Goal: Task Accomplishment & Management: Use online tool/utility

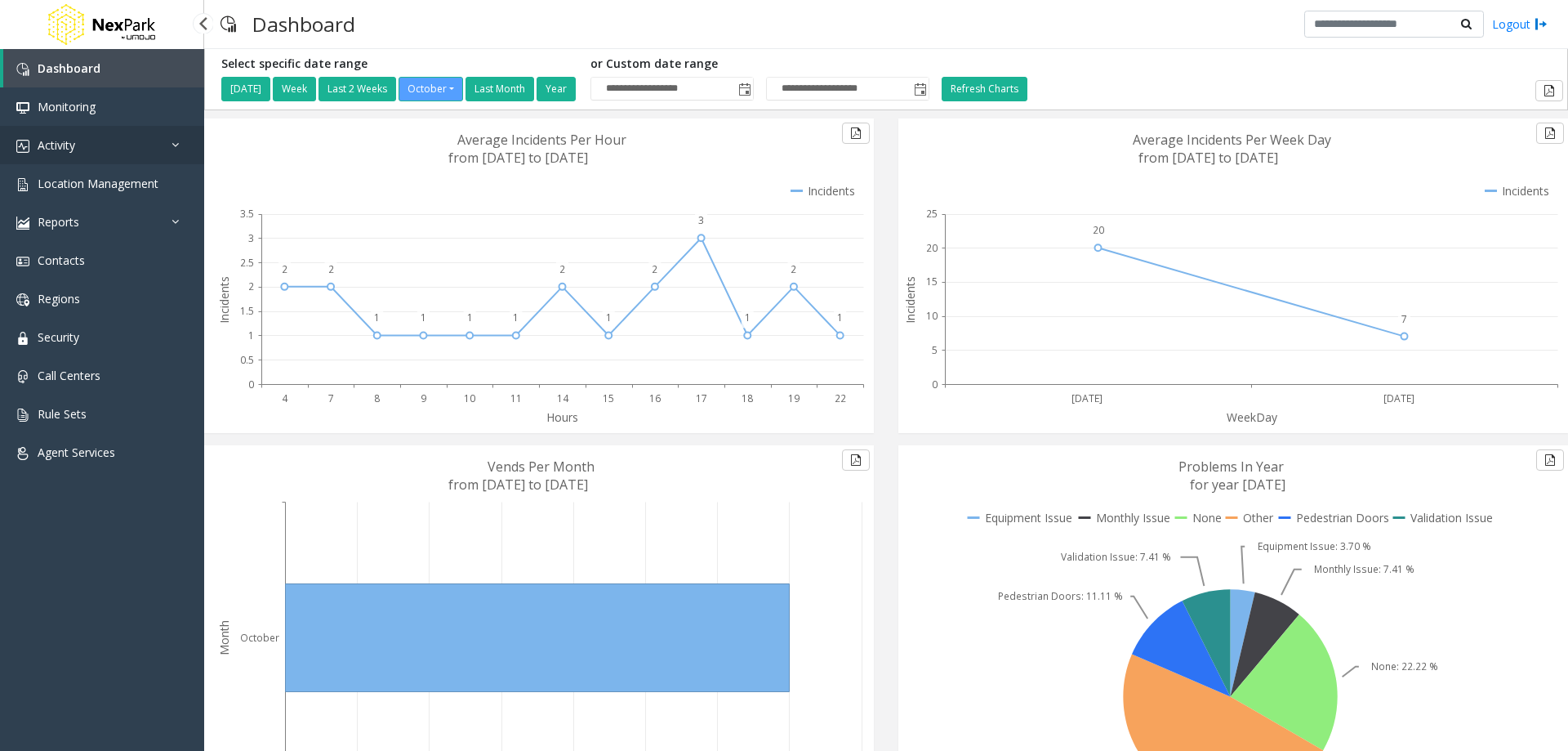
click at [96, 131] on link "Activity" at bounding box center [102, 144] width 204 height 38
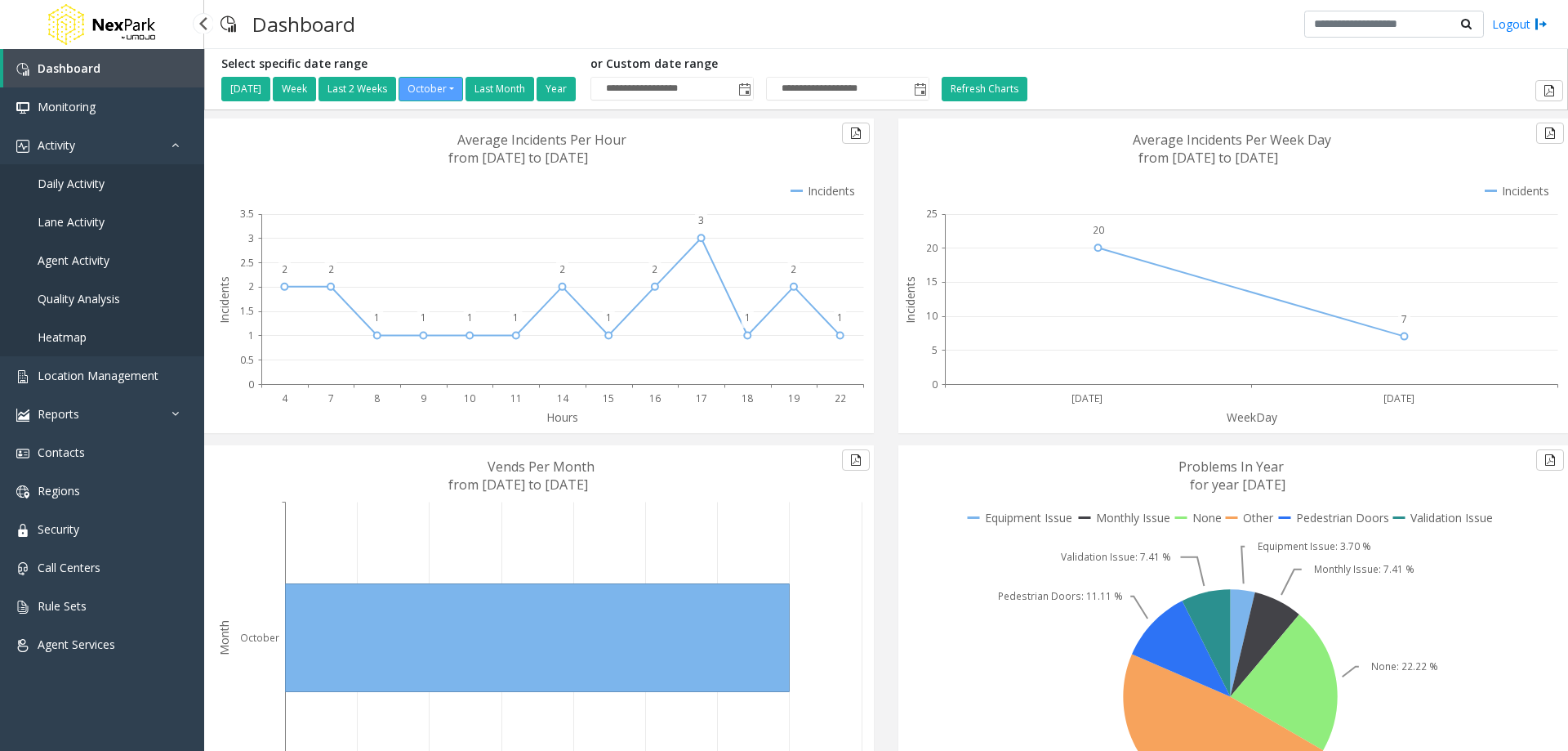
click at [93, 184] on span "Daily Activity" at bounding box center [70, 183] width 67 height 15
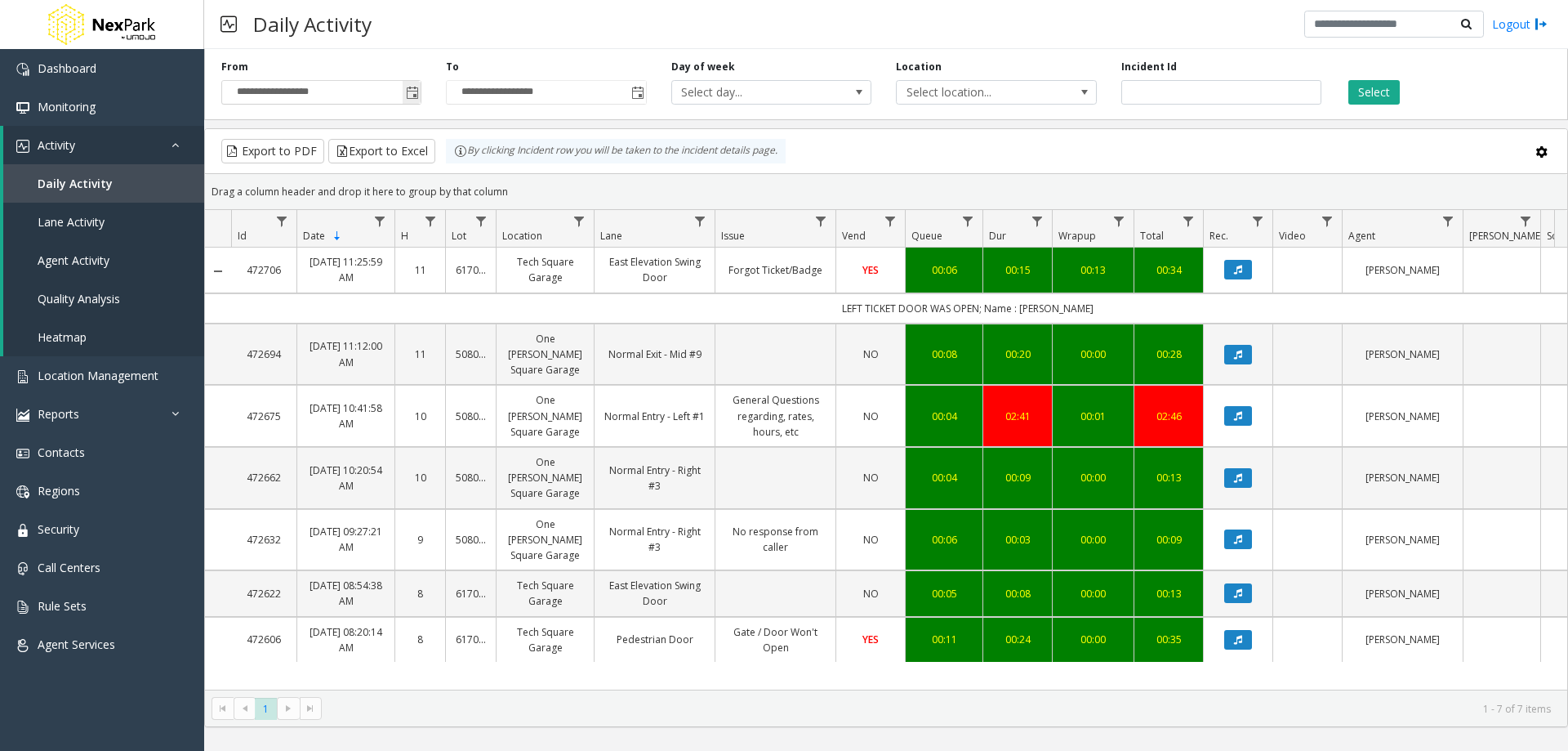
click at [413, 98] on span "Toggle popup" at bounding box center [412, 92] width 13 height 13
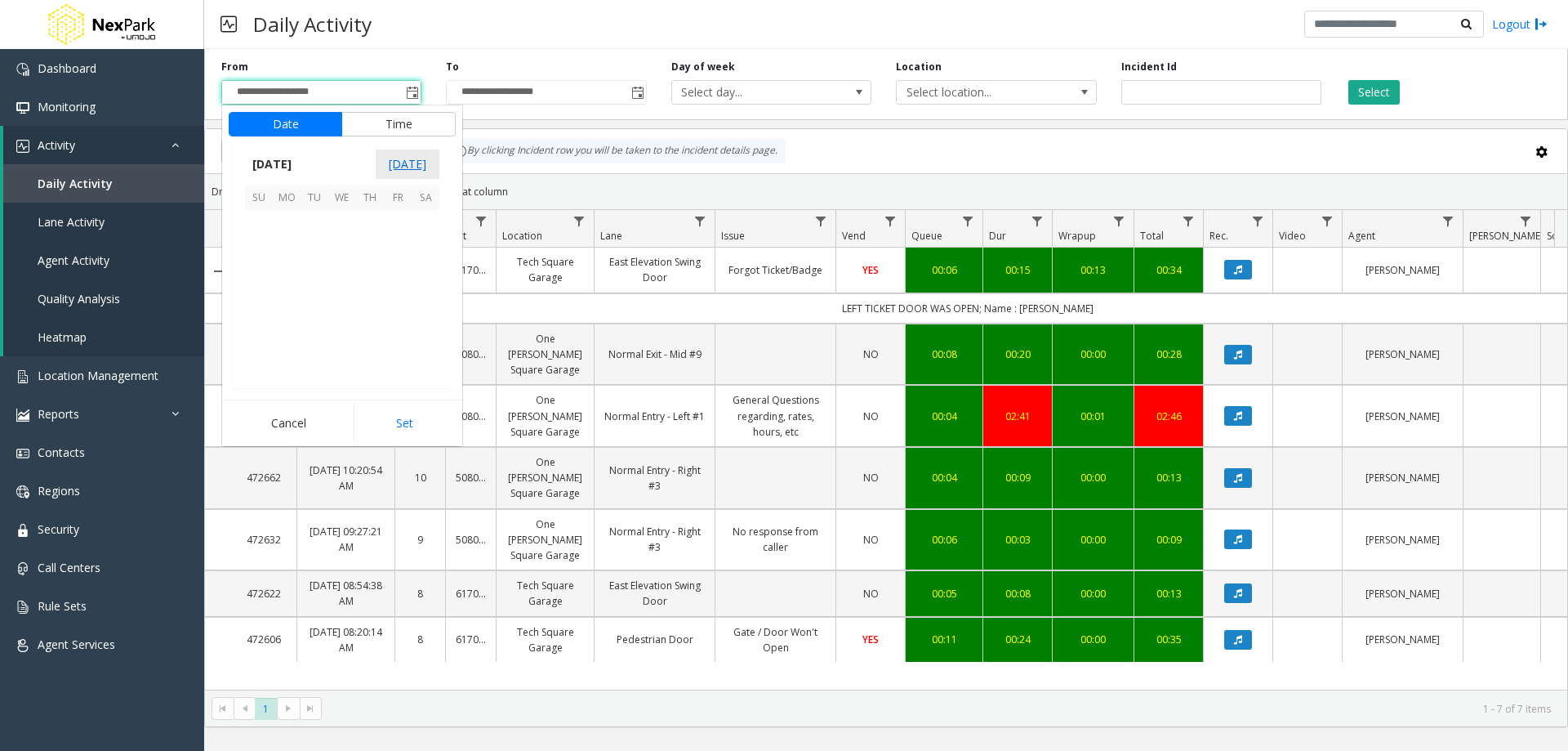
scroll to position [293482, 0]
click at [288, 160] on span "[DATE]" at bounding box center [272, 164] width 54 height 25
click at [271, 280] on span "Sep" at bounding box center [265, 277] width 39 height 39
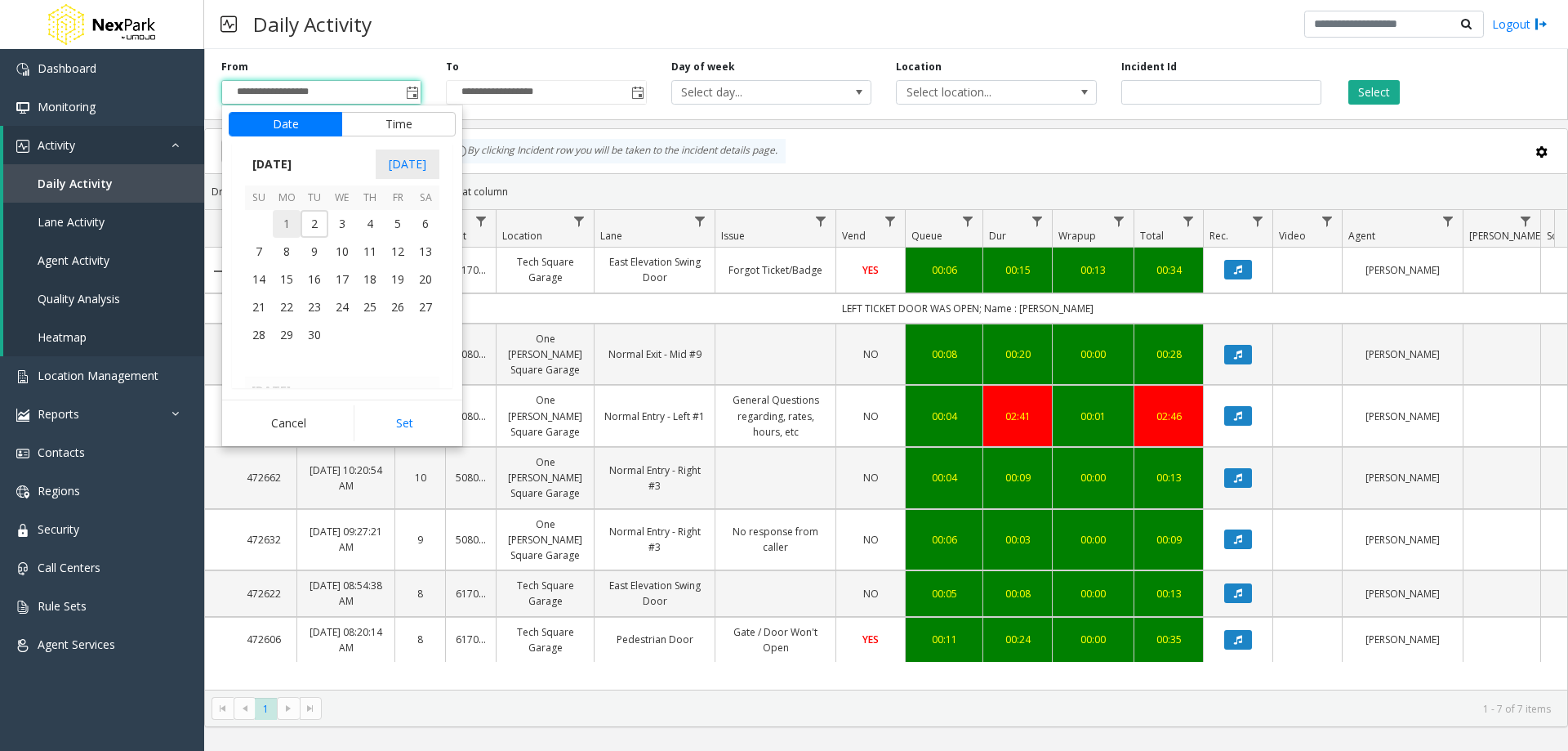
click at [288, 218] on span "1" at bounding box center [287, 223] width 28 height 28
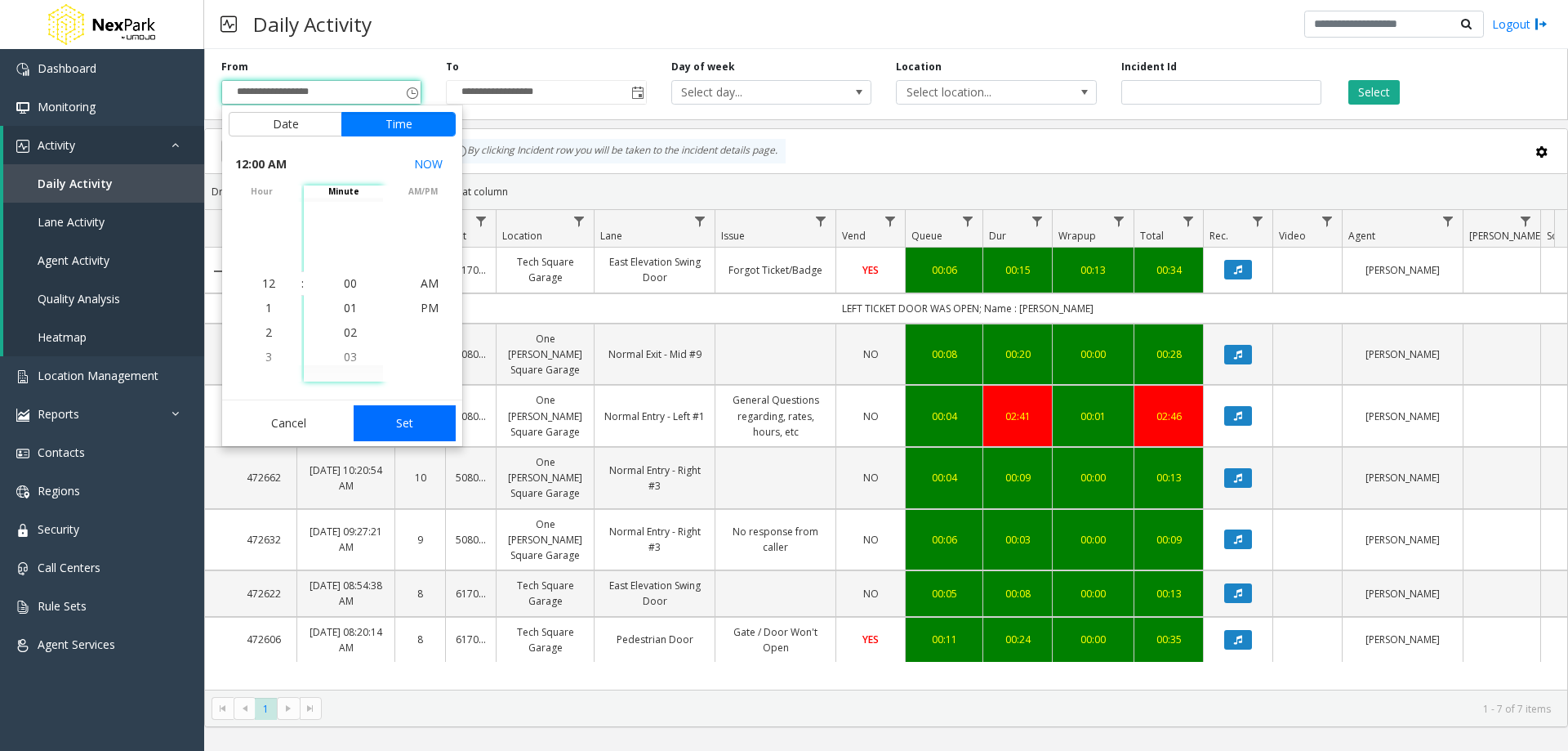
click at [399, 428] on button "Set" at bounding box center [405, 423] width 103 height 36
type input "**********"
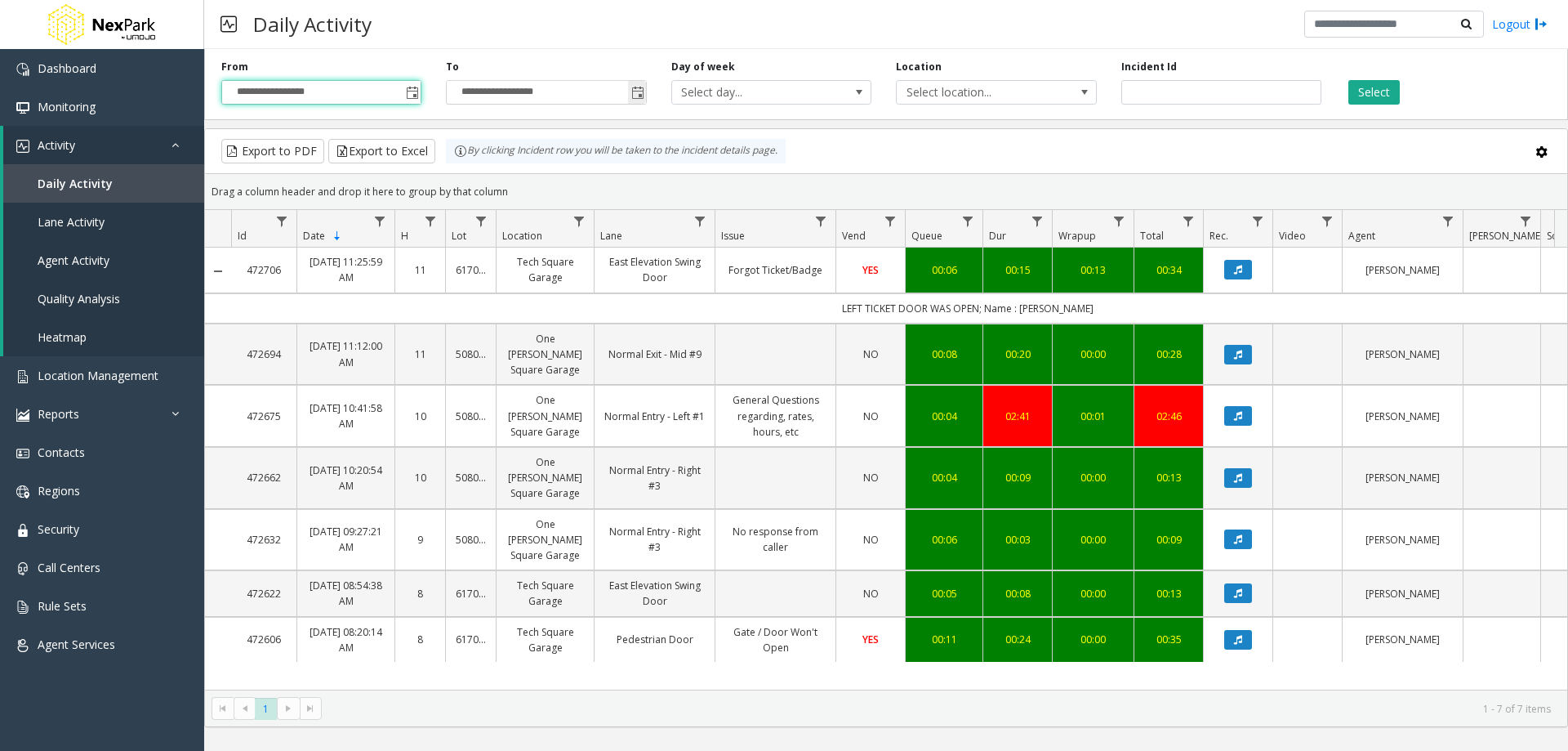
click at [639, 93] on span "Toggle popup" at bounding box center [637, 92] width 13 height 13
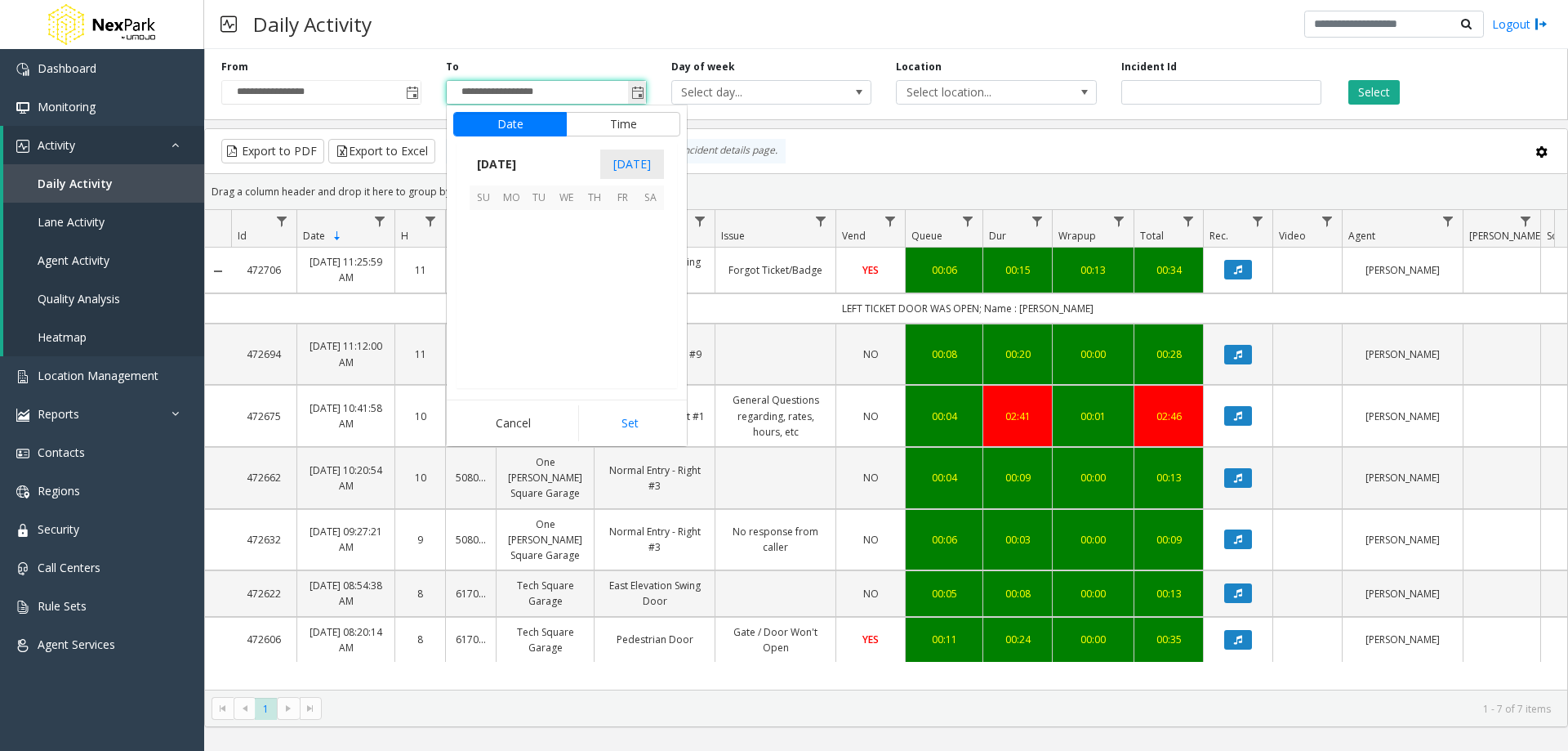
scroll to position [25, 0]
click at [503, 160] on span "[DATE]" at bounding box center [497, 164] width 54 height 25
click at [483, 277] on span "Sep" at bounding box center [489, 277] width 39 height 39
click at [533, 335] on span "30" at bounding box center [538, 334] width 28 height 28
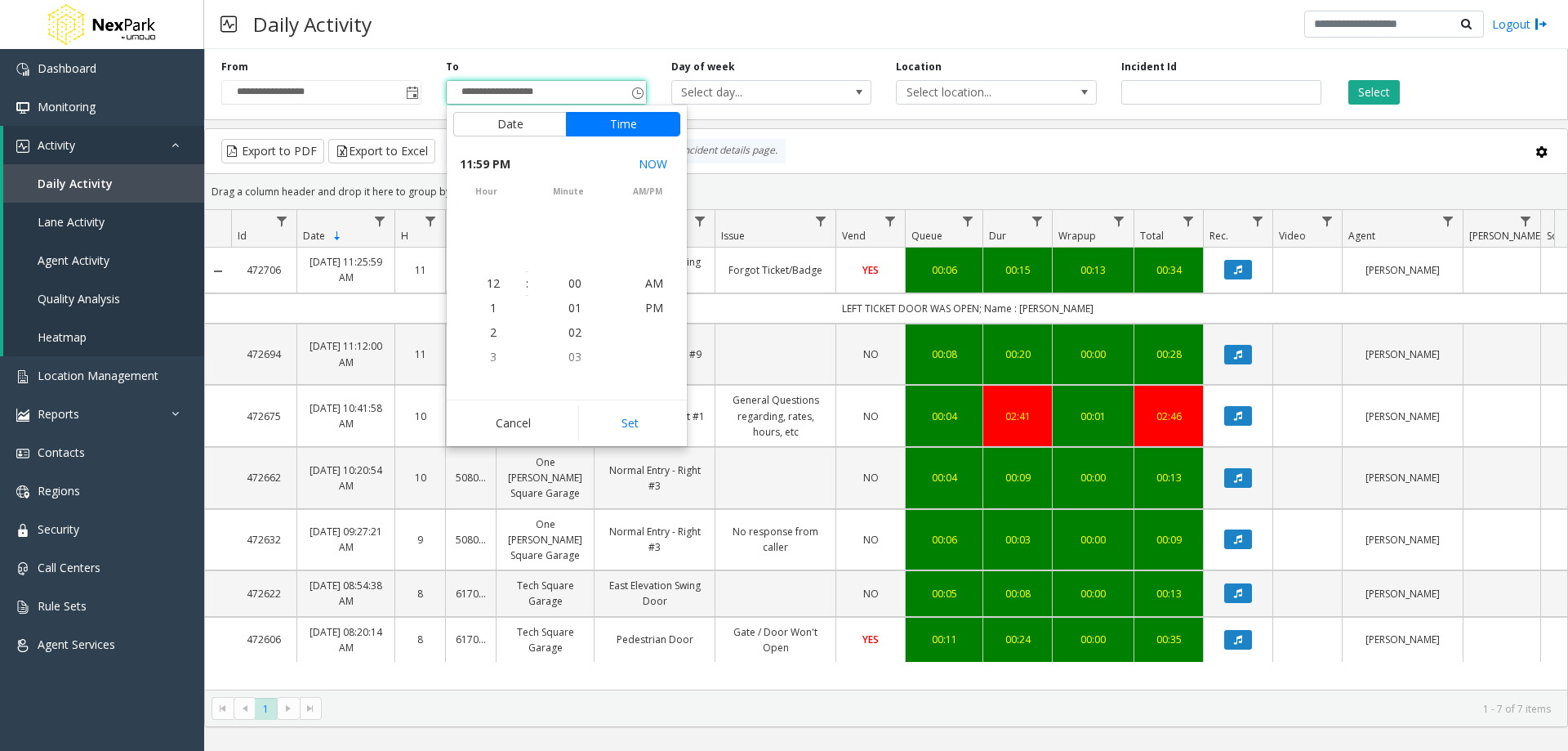
scroll to position [25, 0]
click at [632, 423] on button "Set" at bounding box center [629, 423] width 103 height 36
type input "**********"
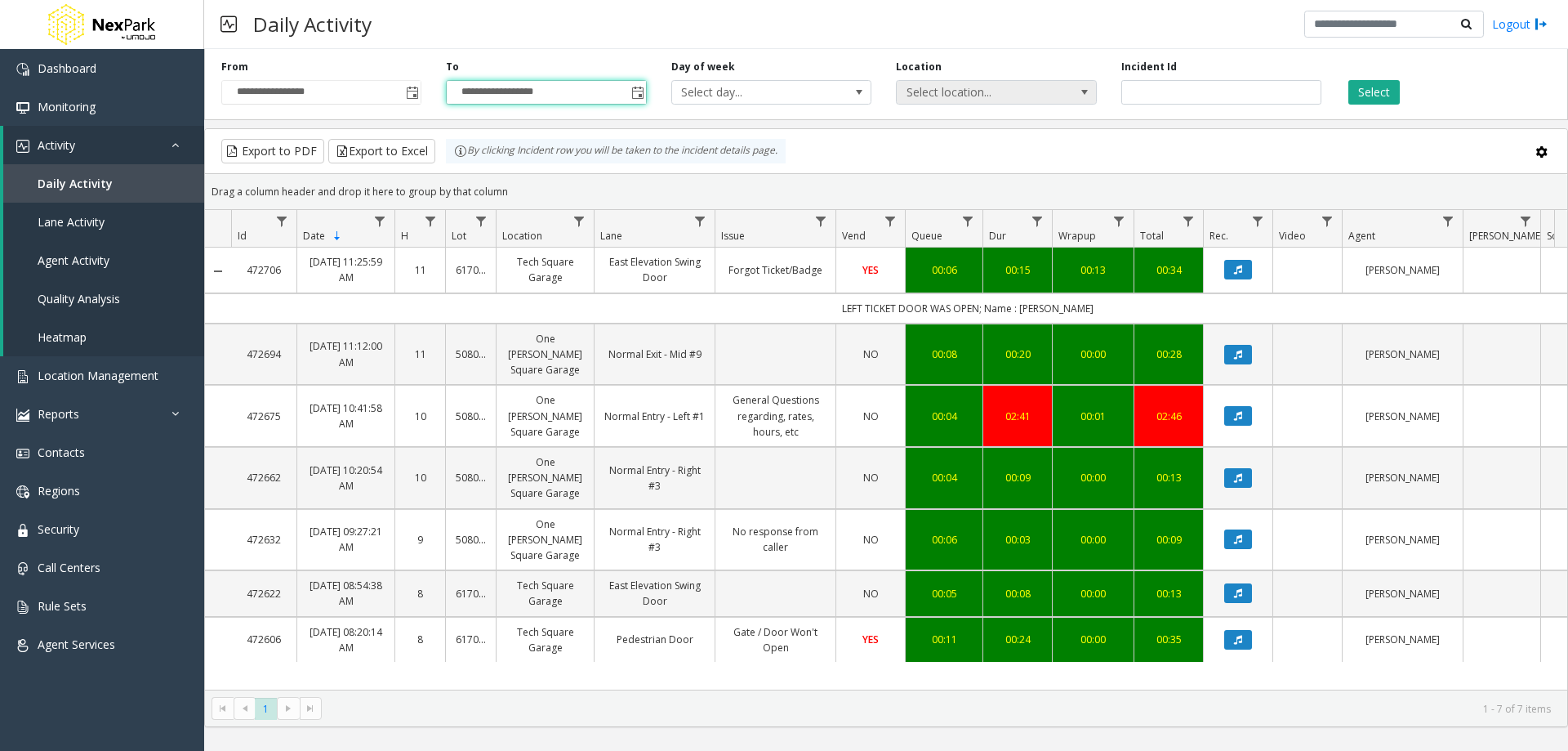
click at [1081, 92] on span at bounding box center [1084, 92] width 13 height 13
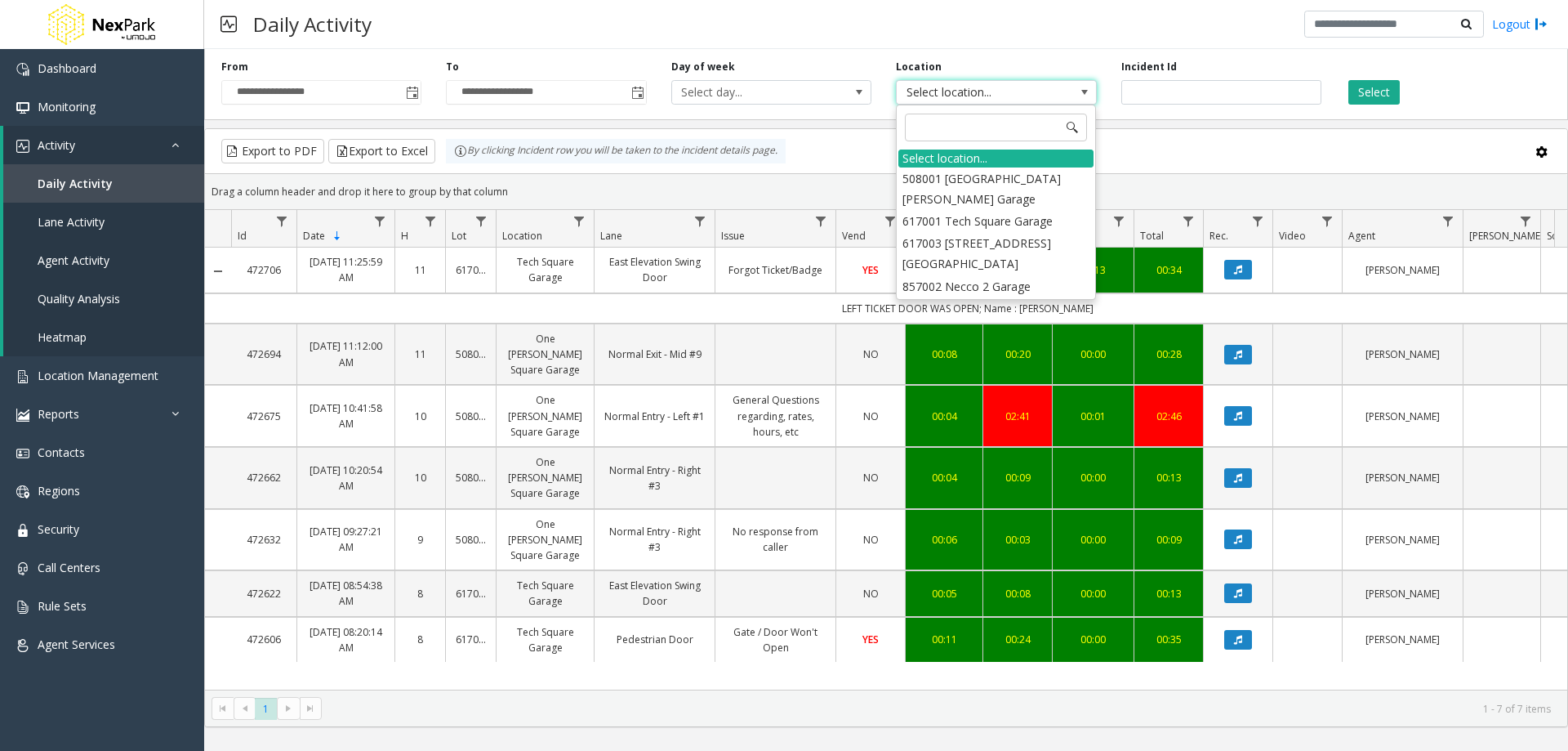
click at [1002, 222] on li "617001 Tech Square Garage" at bounding box center [996, 221] width 195 height 22
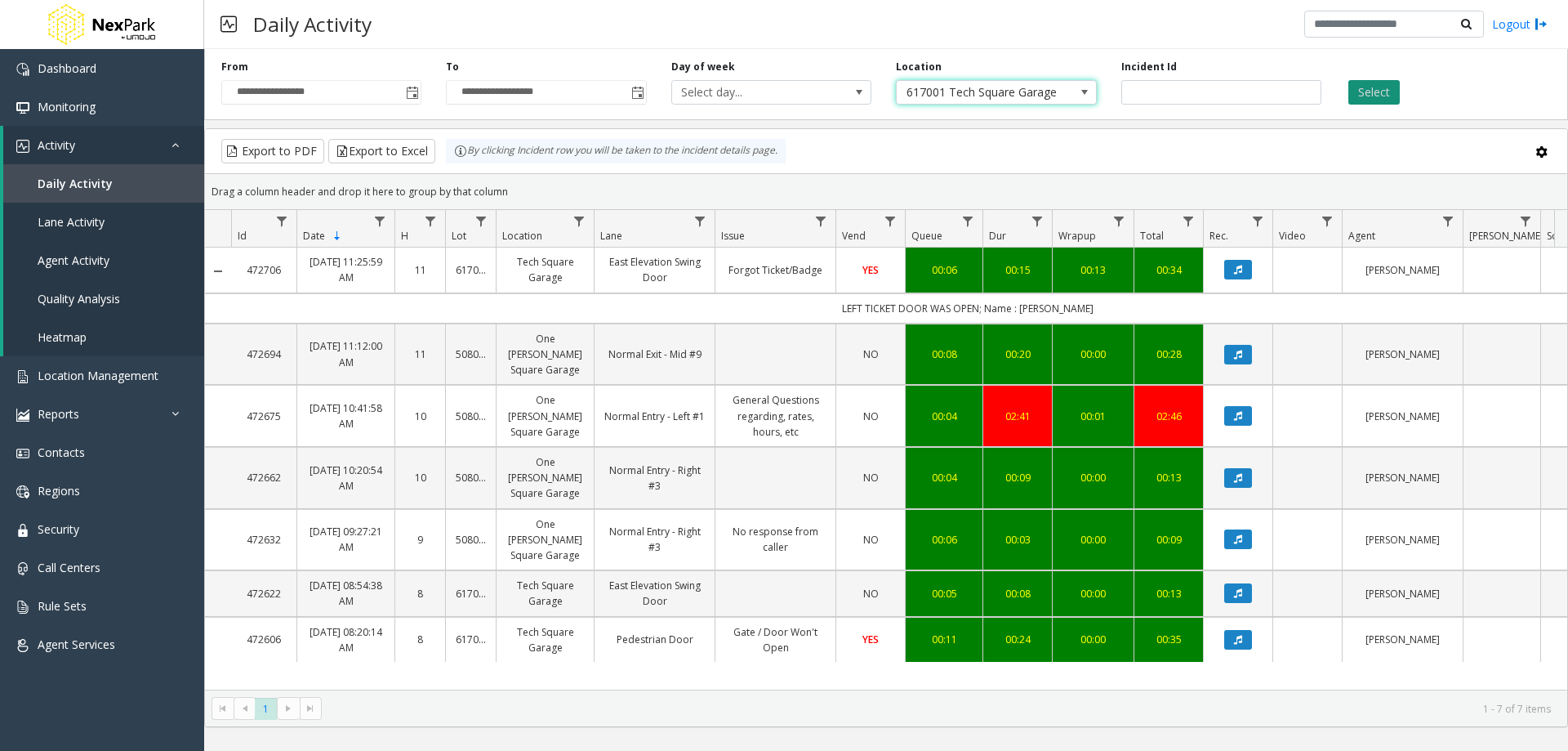
click at [1373, 94] on button "Select" at bounding box center [1374, 92] width 52 height 25
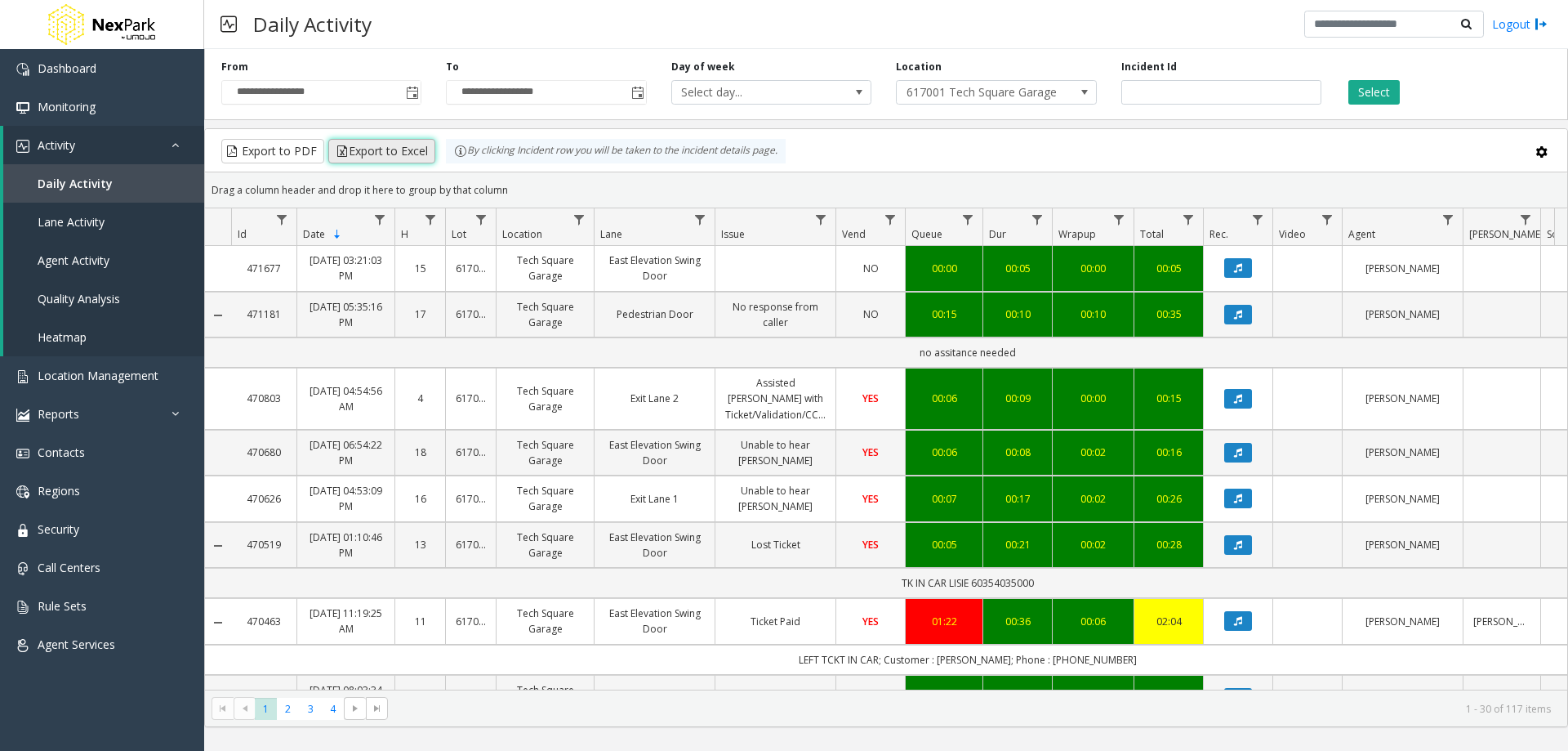
click at [398, 150] on button "Export to Excel" at bounding box center [382, 151] width 107 height 25
click at [170, 415] on link "Reports" at bounding box center [102, 413] width 204 height 38
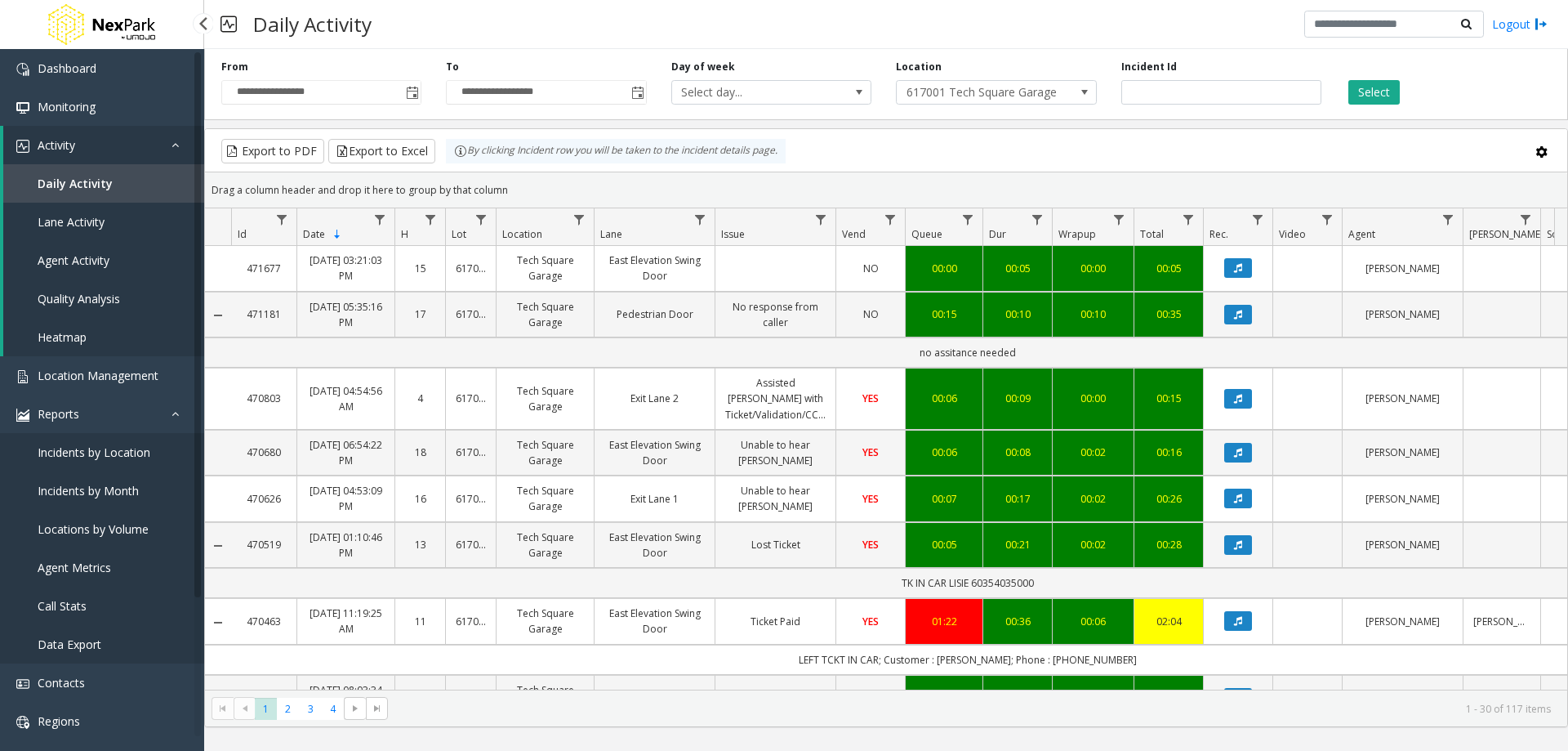
click at [59, 486] on span "Incidents by Month" at bounding box center [87, 490] width 101 height 15
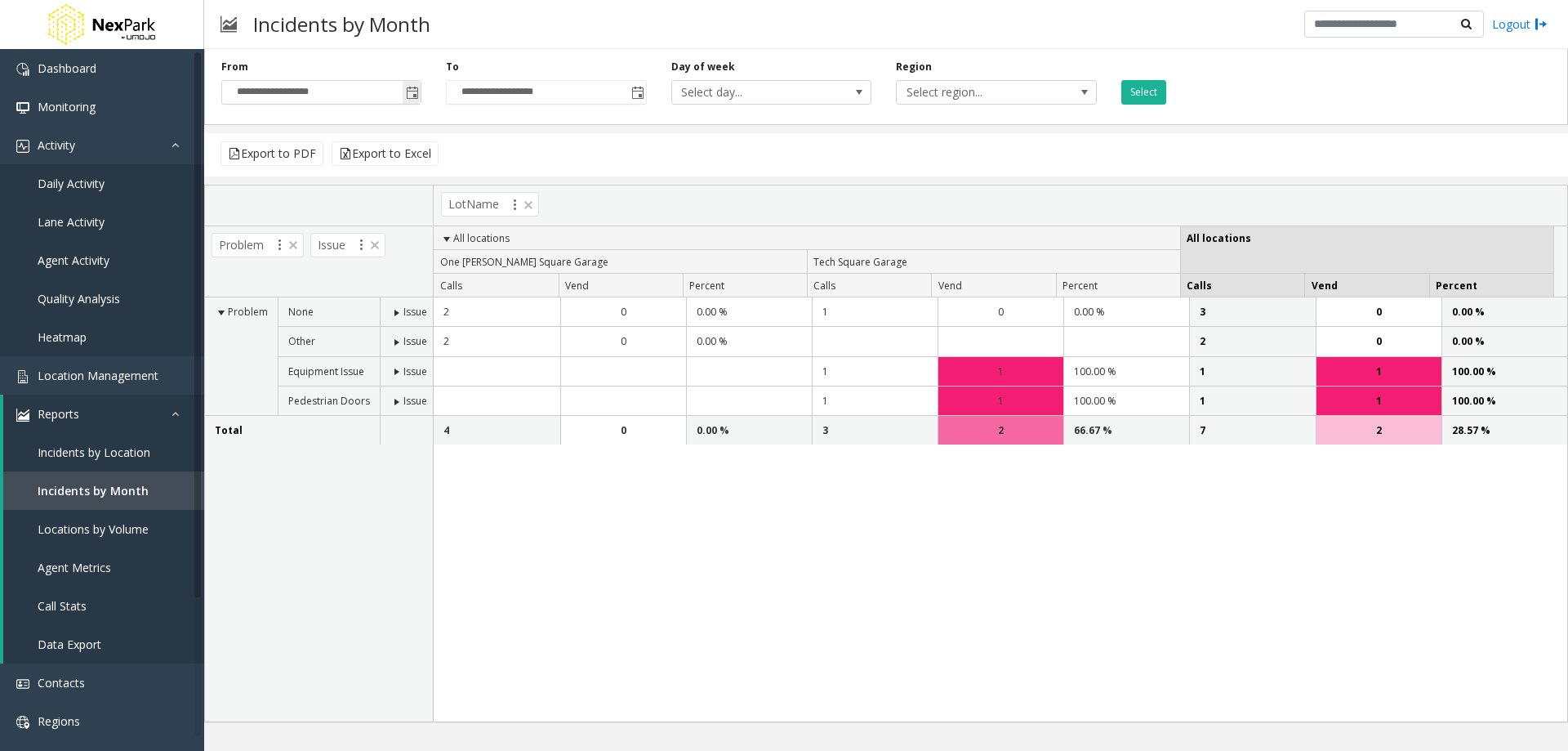
click at [413, 91] on span "Toggle popup" at bounding box center [412, 92] width 13 height 13
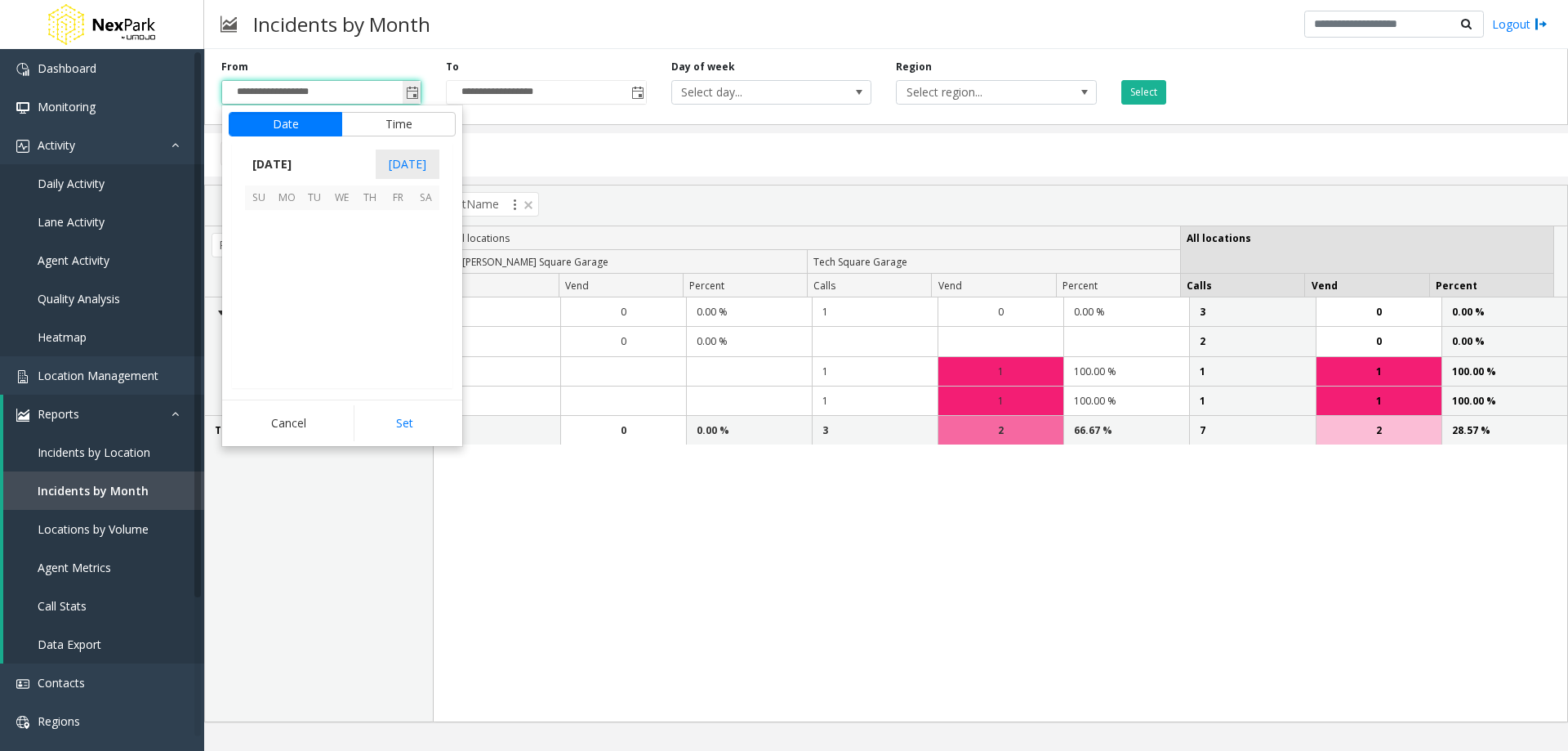
scroll to position [293482, 0]
click at [688, 189] on div "LotName" at bounding box center [1000, 206] width 1134 height 41
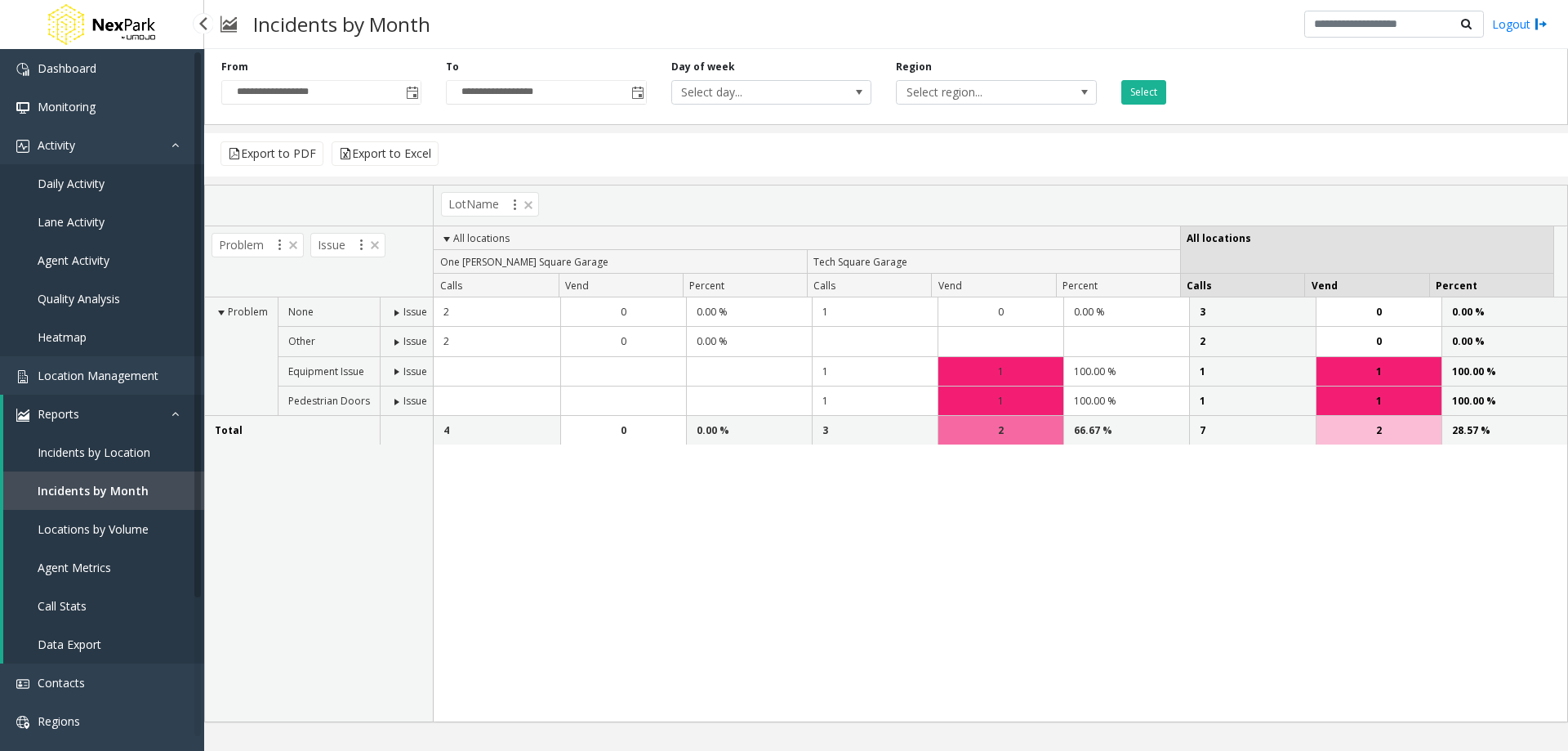
click at [120, 454] on span "Incidents by Location" at bounding box center [93, 452] width 113 height 15
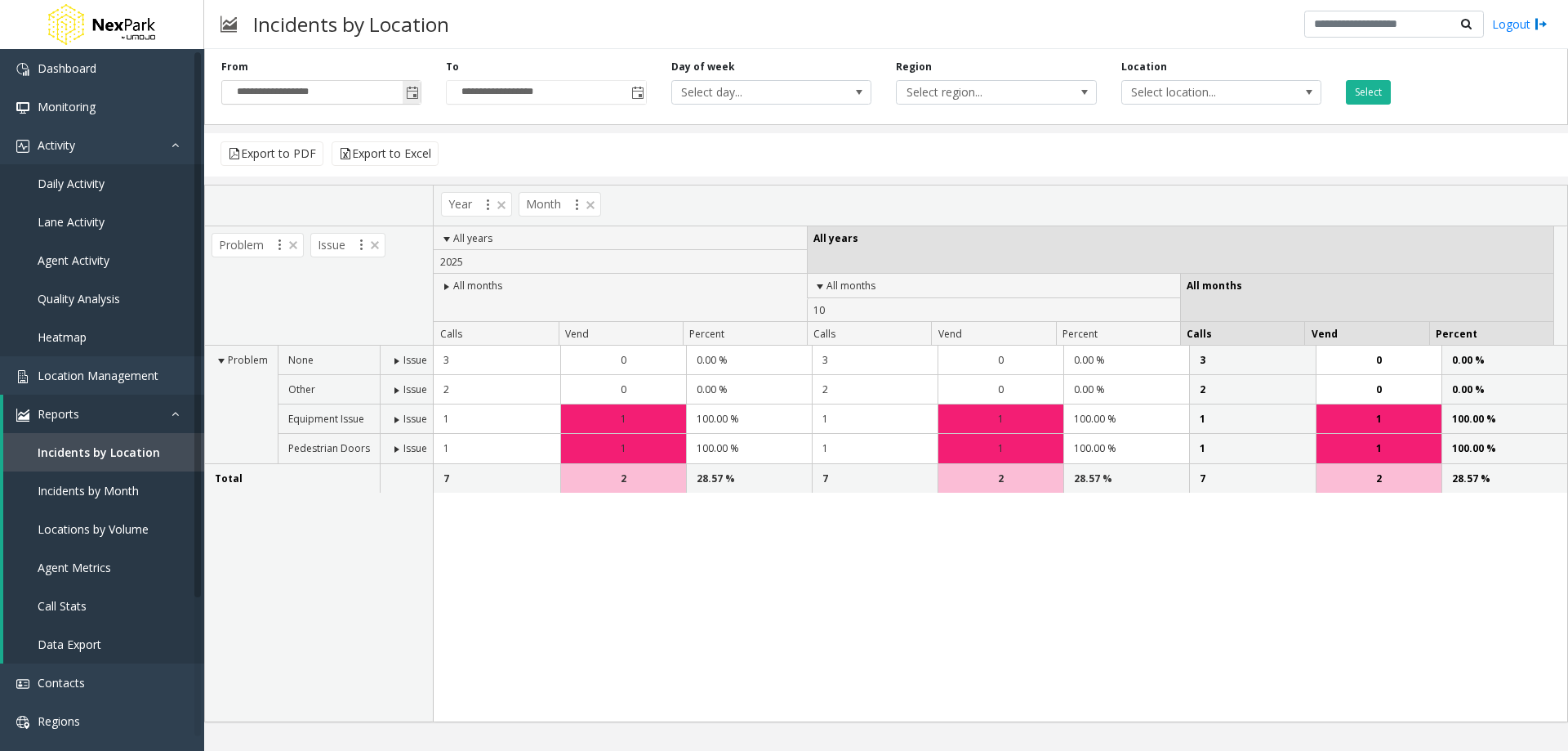
click at [407, 93] on span "Toggle popup" at bounding box center [412, 92] width 13 height 13
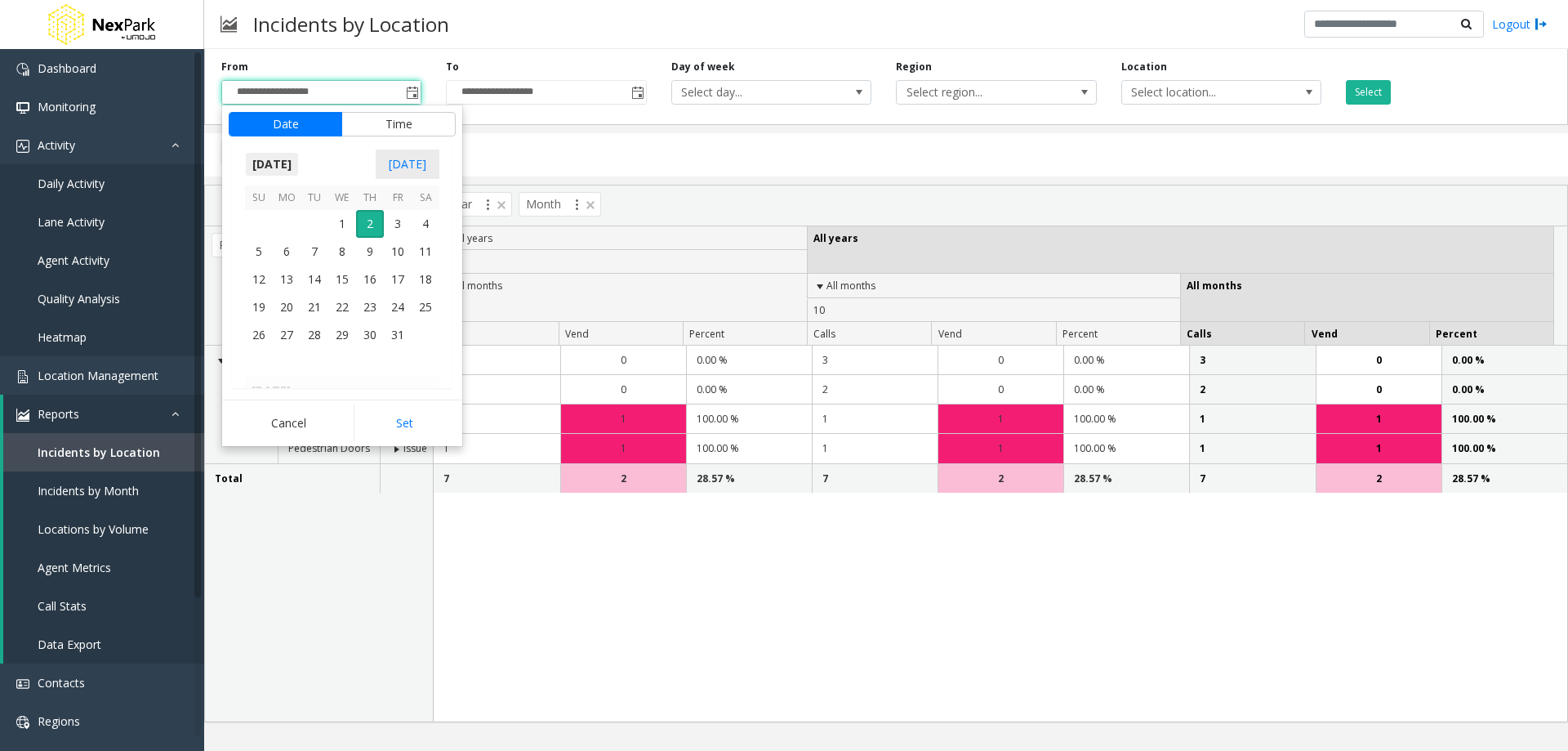
click at [293, 164] on span "[DATE]" at bounding box center [272, 164] width 54 height 25
click at [271, 275] on span "Sep" at bounding box center [265, 277] width 39 height 39
click at [285, 217] on span "1" at bounding box center [287, 223] width 28 height 28
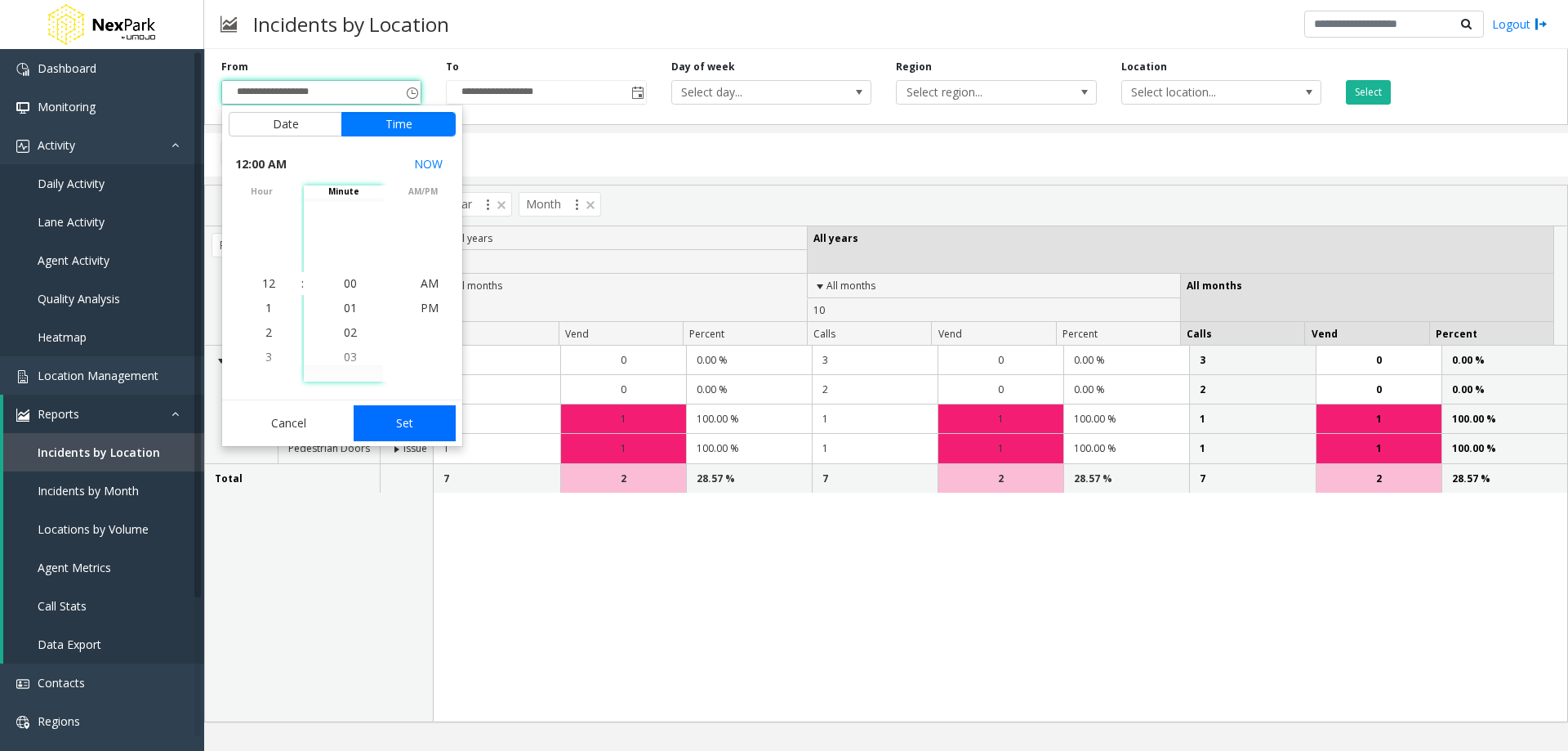
click at [407, 420] on button "Set" at bounding box center [405, 423] width 103 height 36
type input "**********"
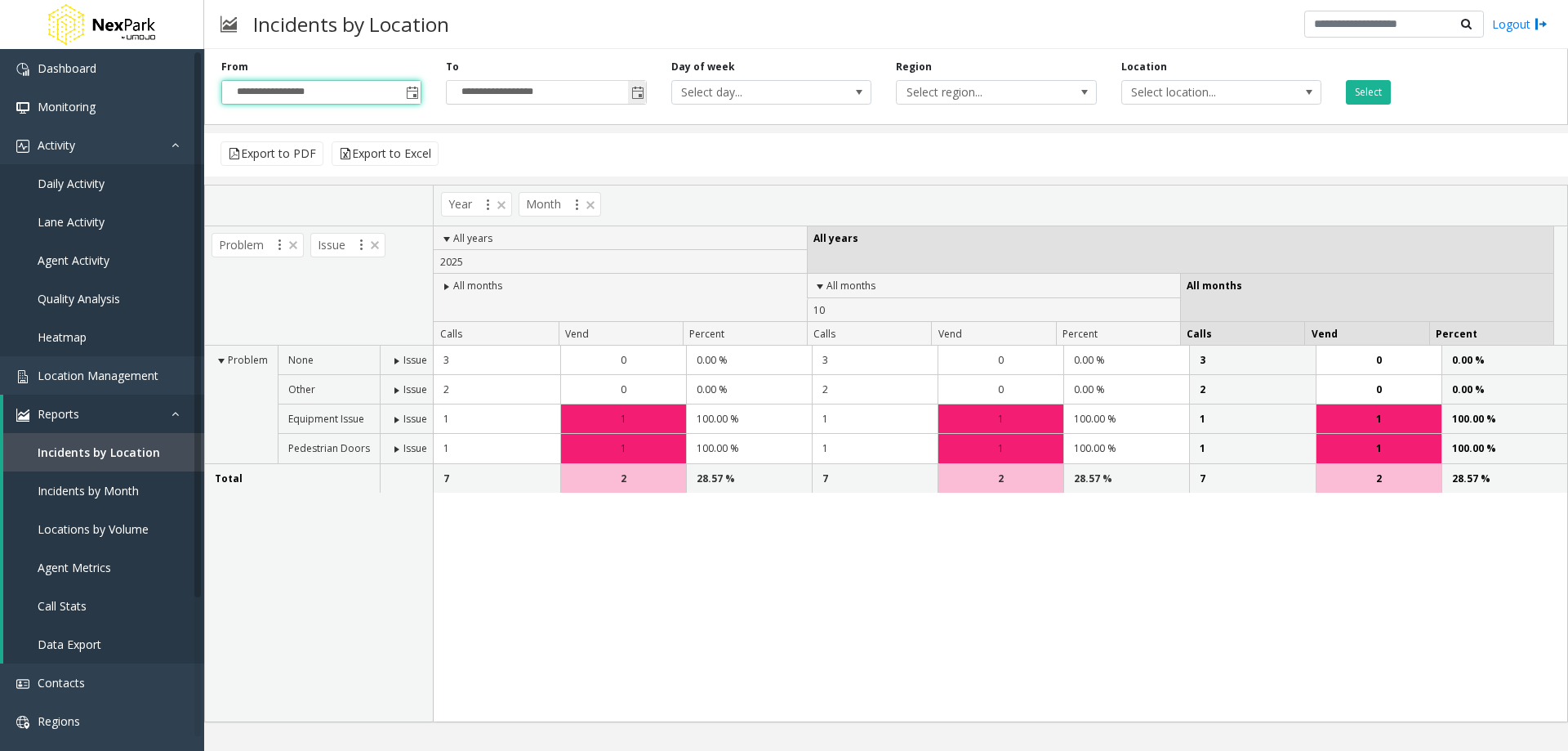
click at [644, 92] on span "Toggle popup" at bounding box center [637, 92] width 18 height 26
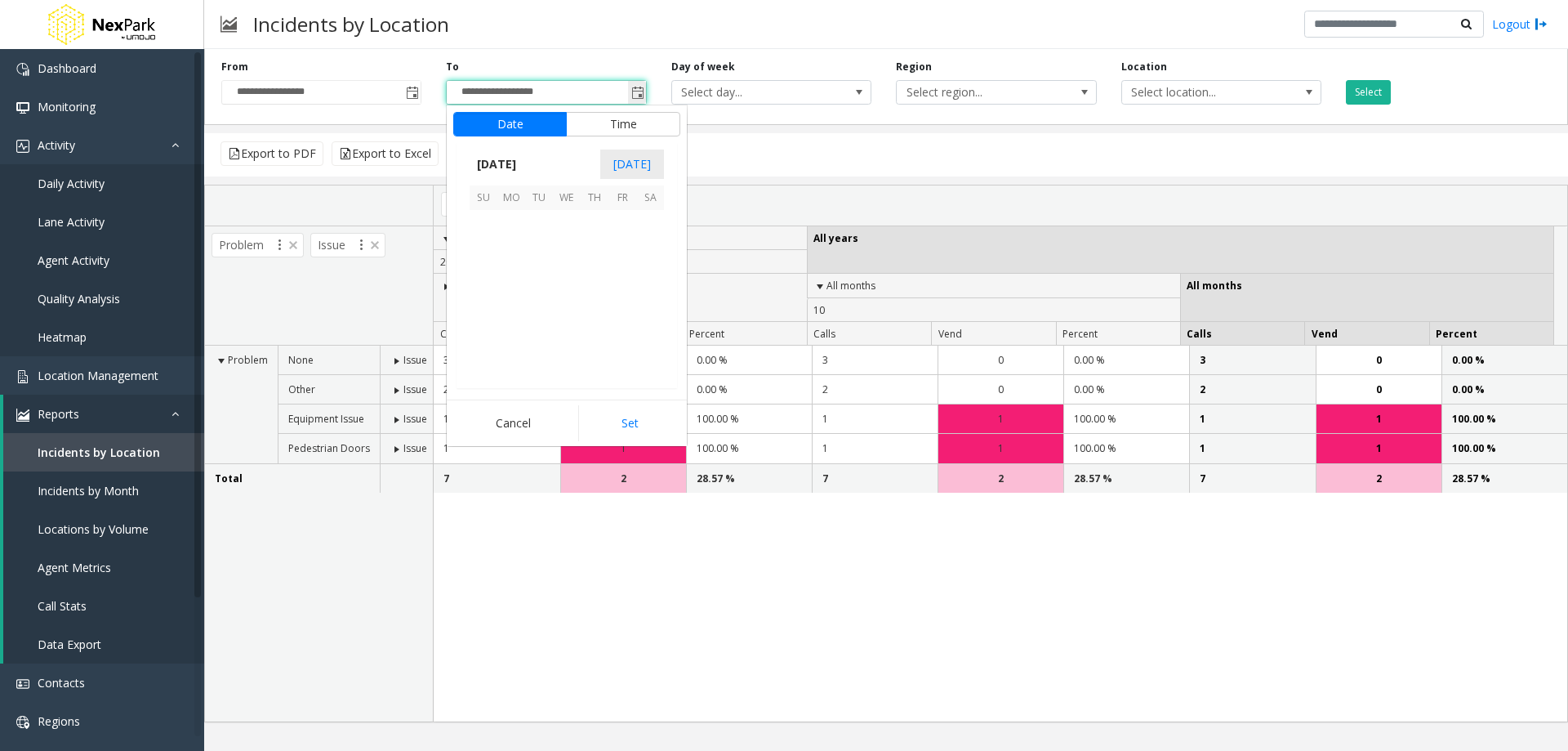
scroll to position [25, 0]
click at [493, 160] on span "[DATE]" at bounding box center [497, 164] width 54 height 25
click at [487, 273] on span "Sep" at bounding box center [489, 277] width 39 height 39
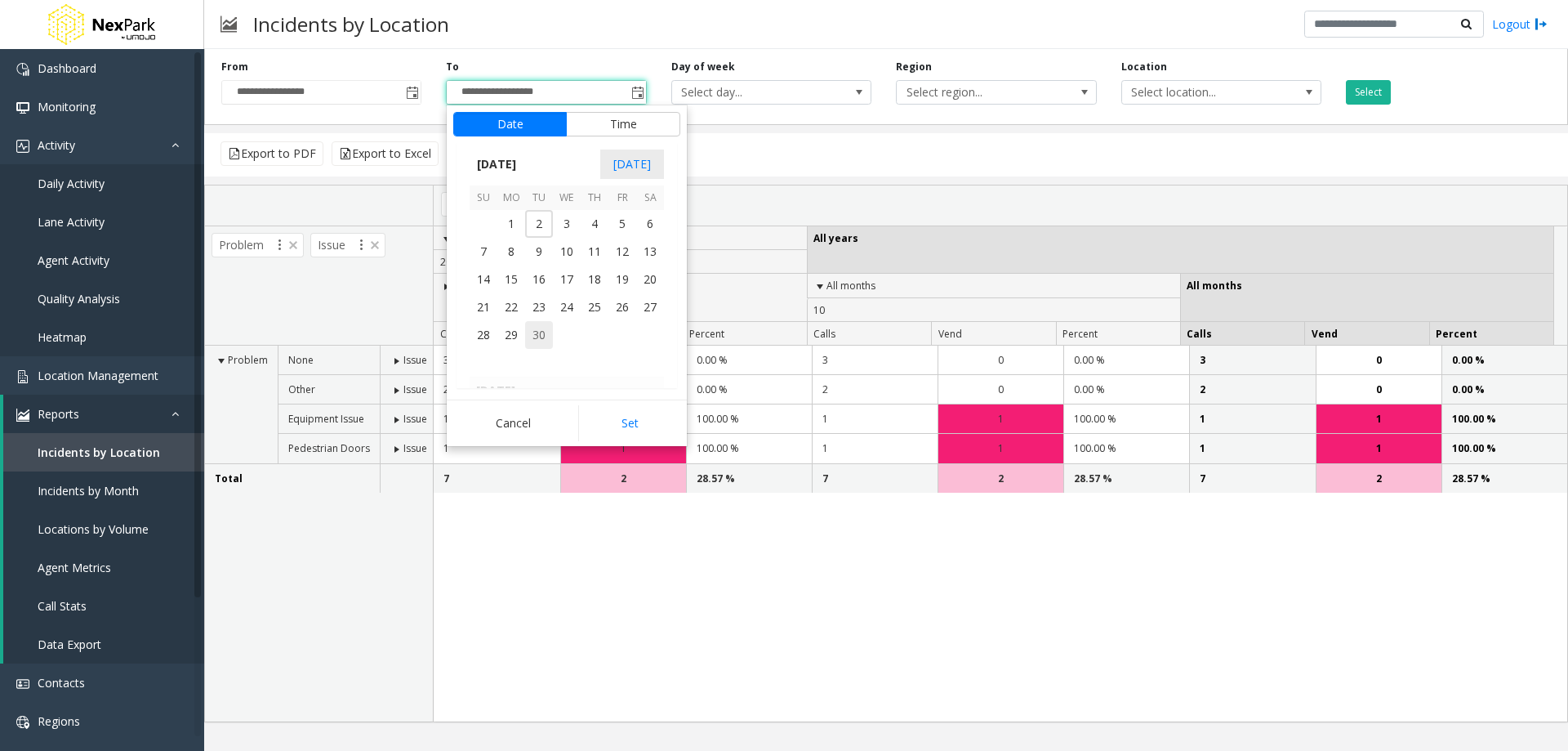
click at [534, 335] on span "30" at bounding box center [538, 334] width 28 height 28
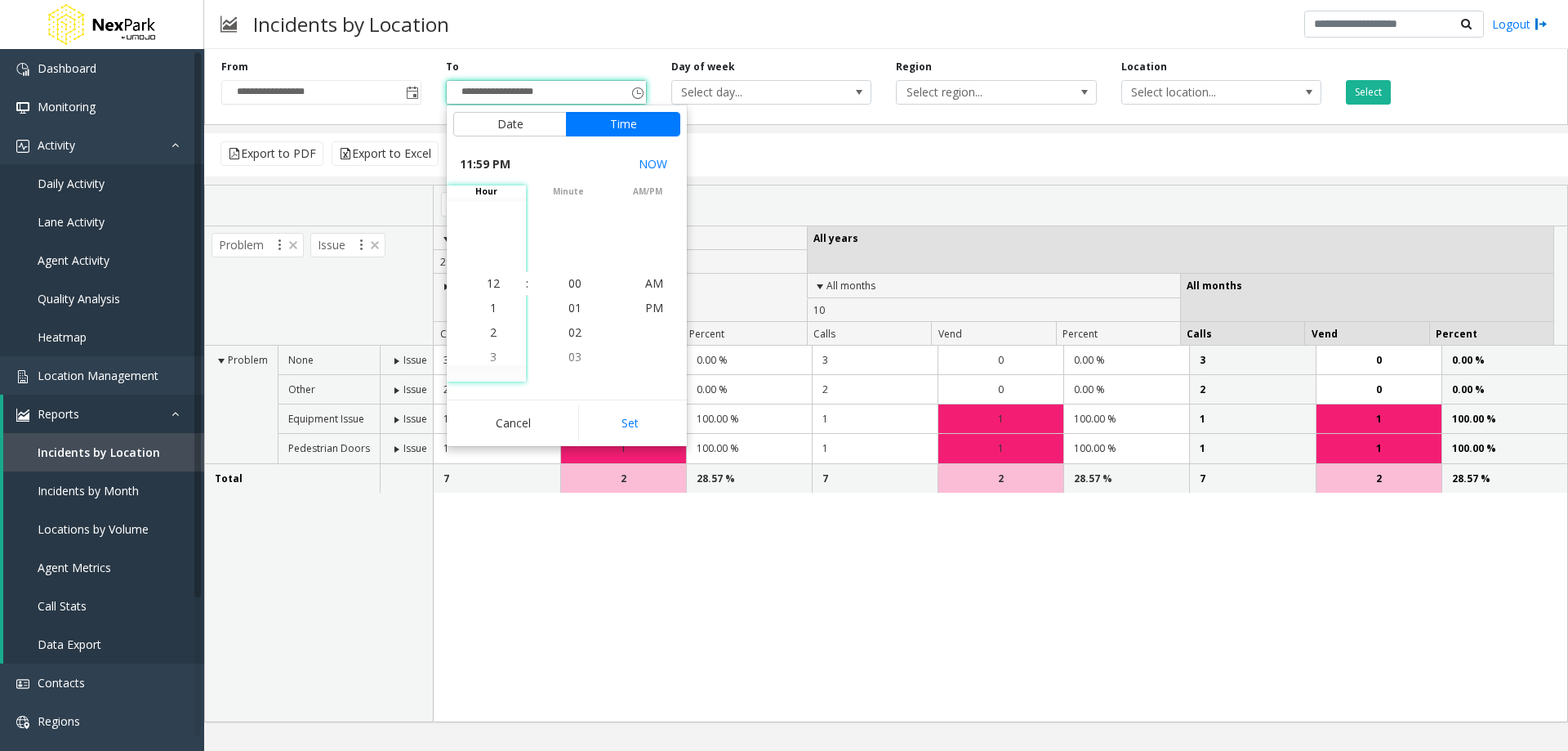
scroll to position [25, 0]
click at [625, 424] on button "Set" at bounding box center [629, 423] width 103 height 36
type input "**********"
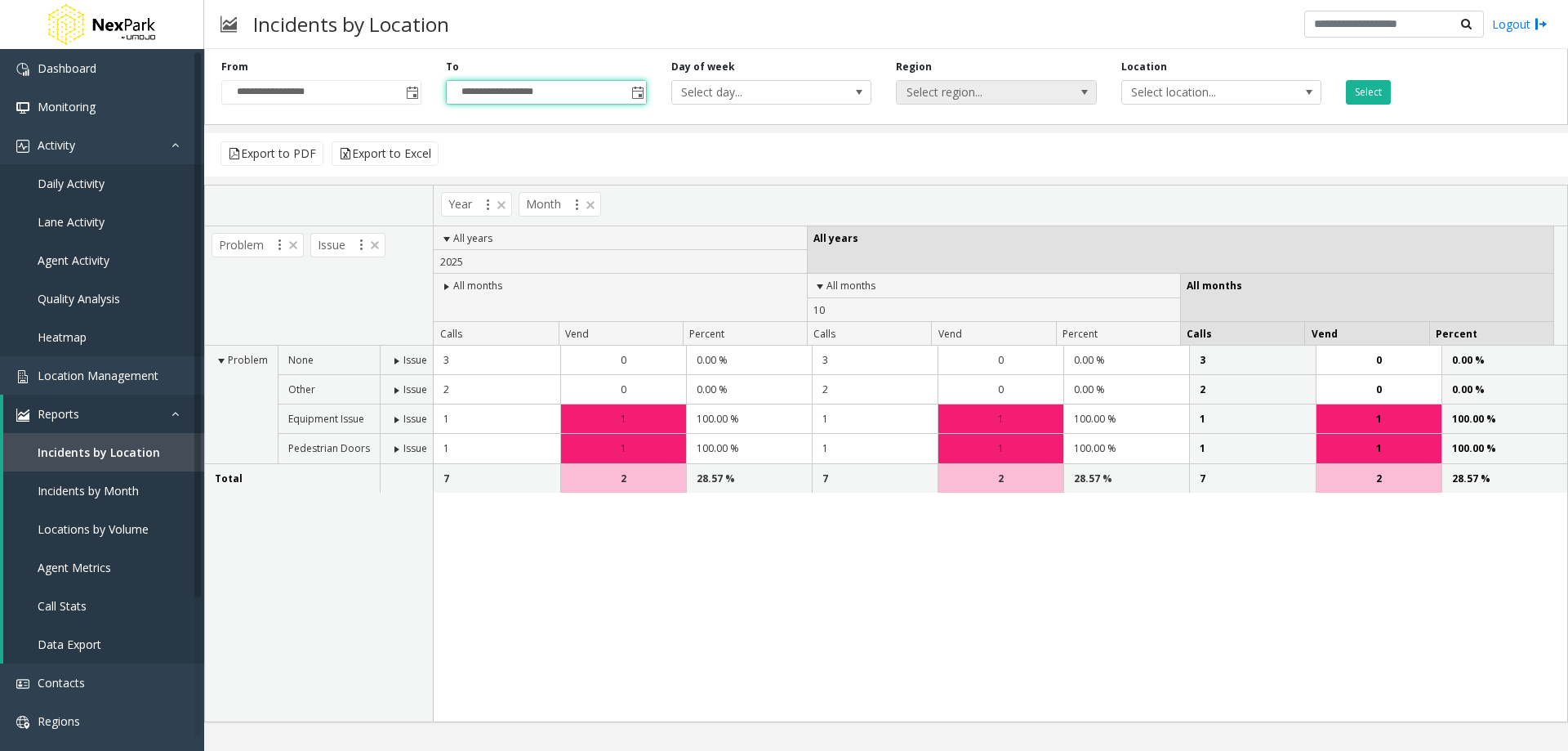
click at [994, 95] on span "Select region..." at bounding box center [976, 92] width 159 height 23
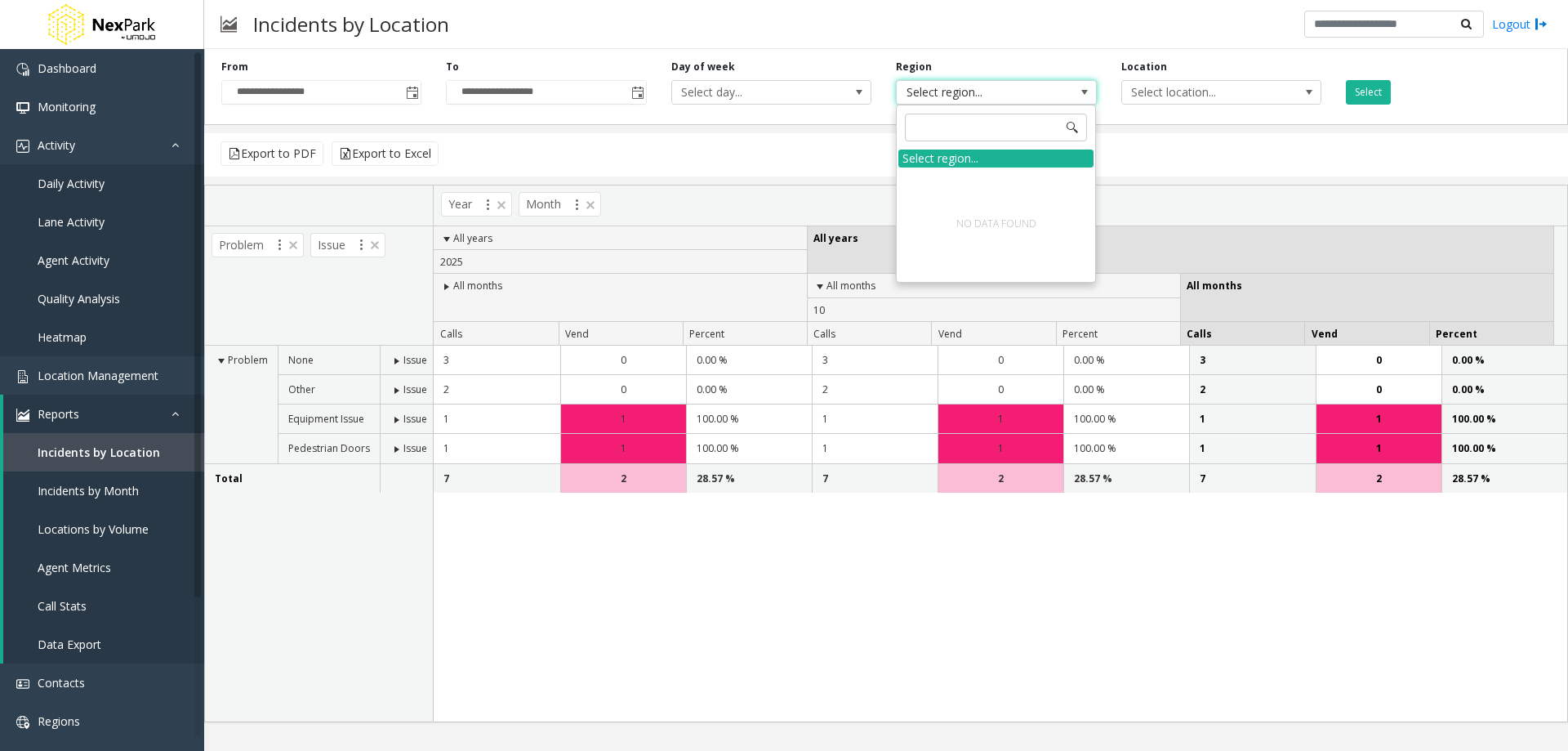
click at [994, 95] on span "Select region..." at bounding box center [976, 92] width 159 height 23
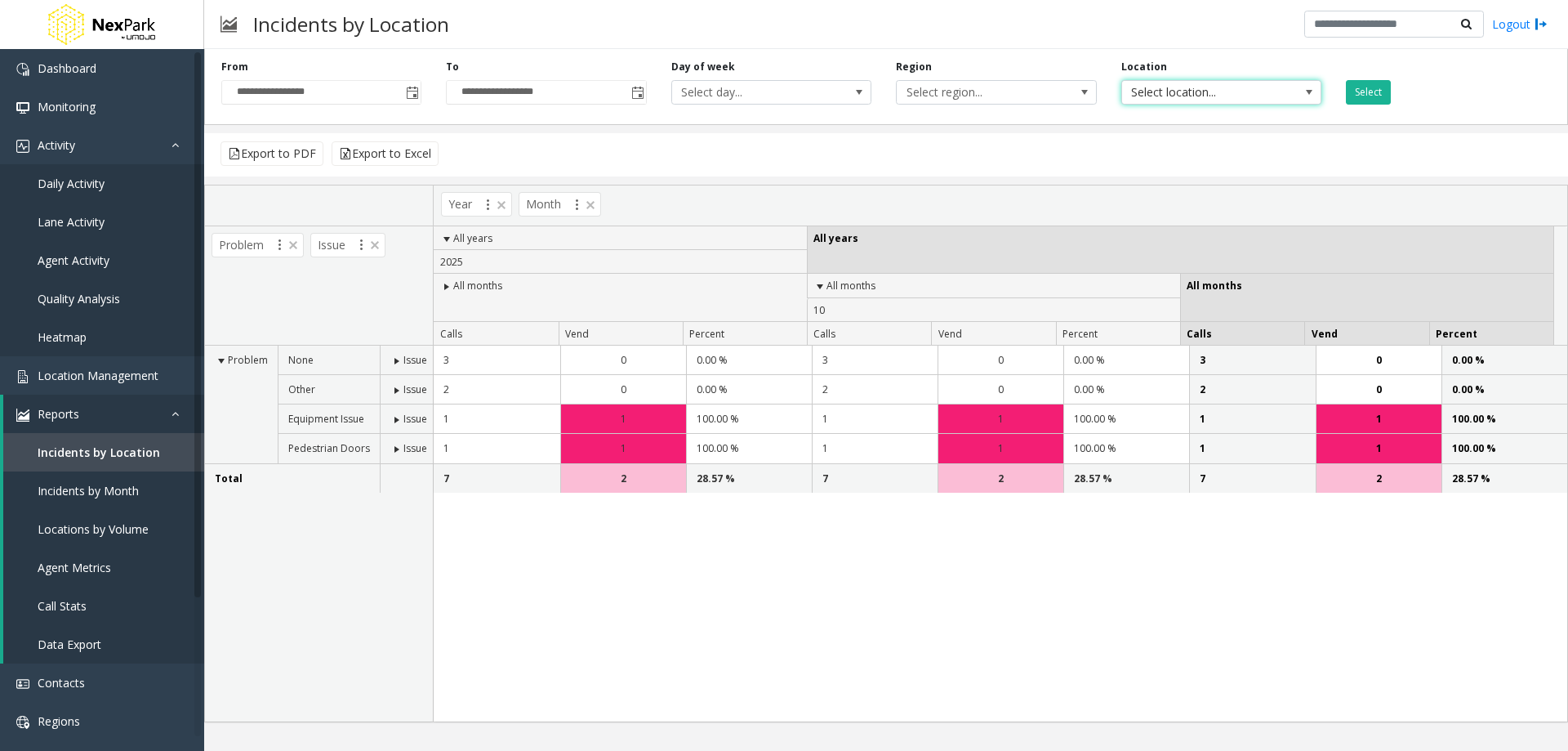
click at [1166, 94] on span "Select location..." at bounding box center [1202, 92] width 159 height 23
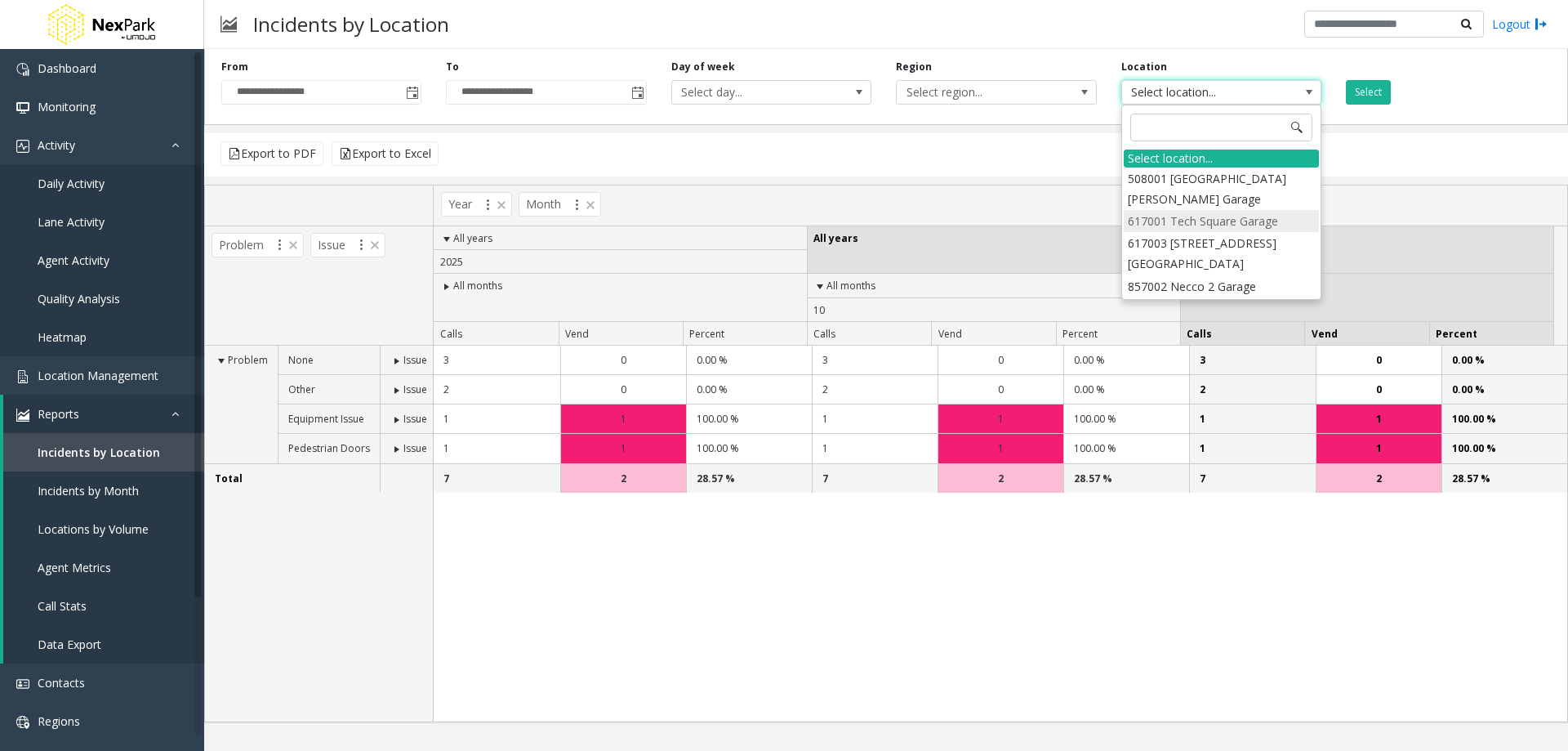
click at [1222, 220] on li "617001 Tech Square Garage" at bounding box center [1221, 221] width 195 height 22
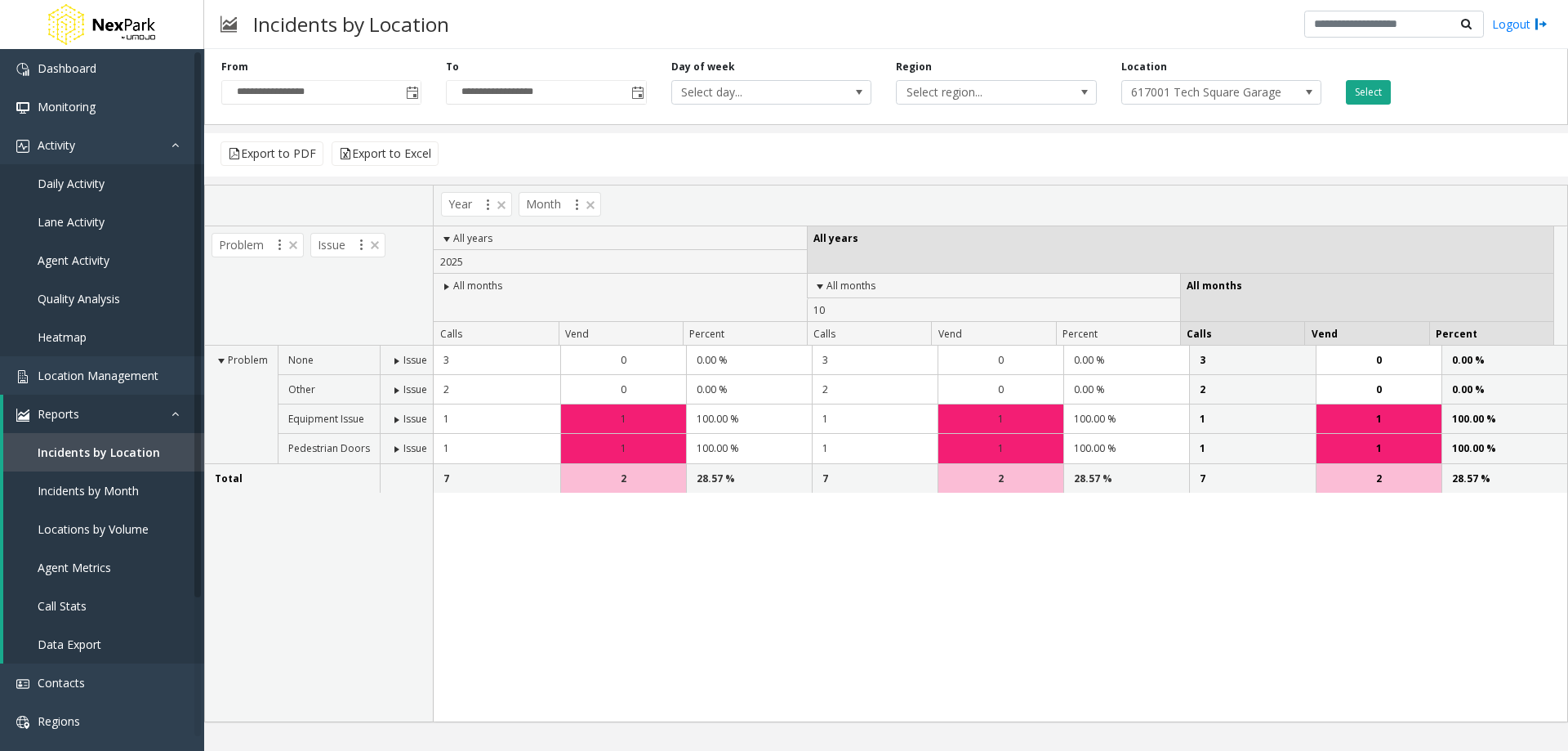
click at [1359, 92] on button "Select" at bounding box center [1368, 92] width 45 height 25
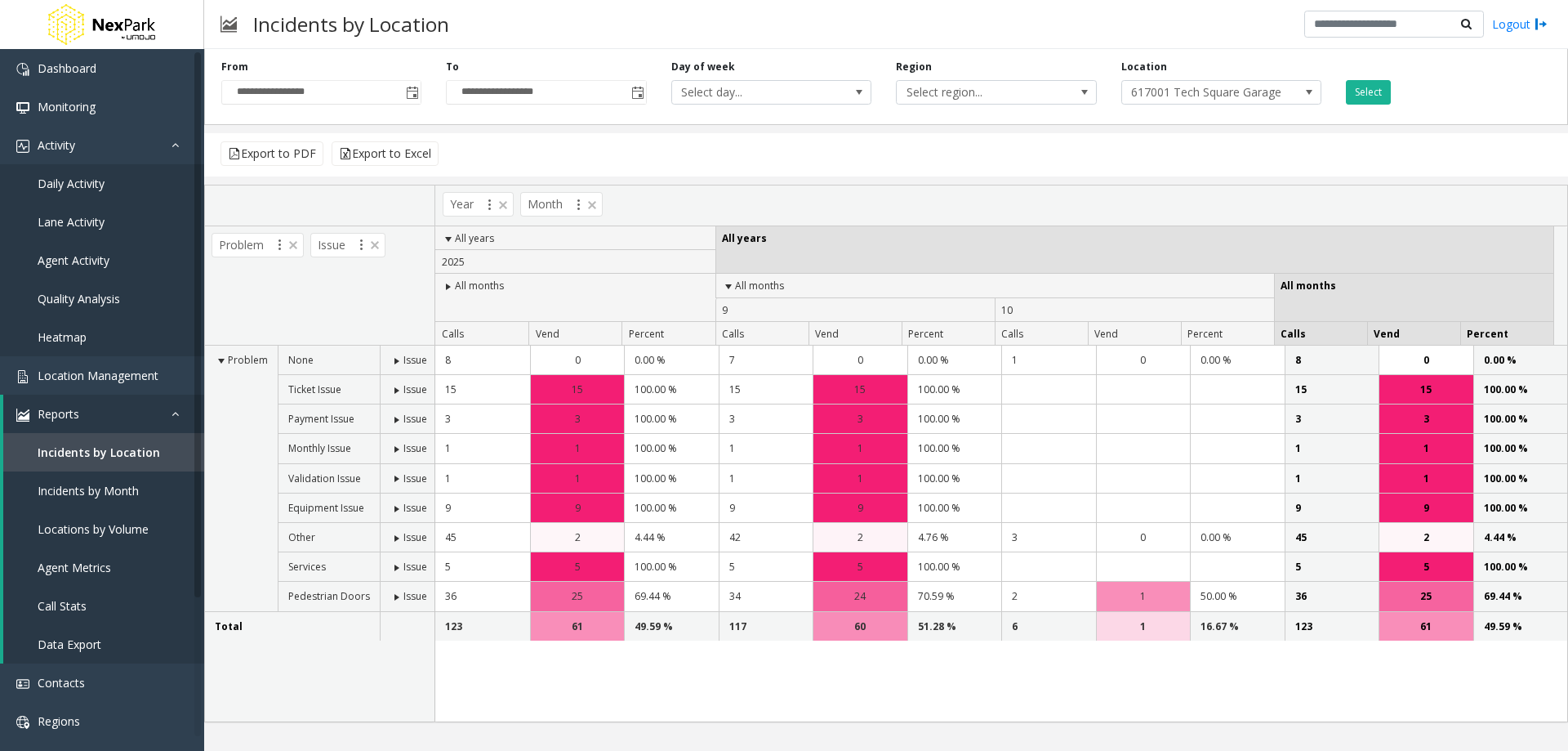
click at [448, 289] on span at bounding box center [448, 286] width 13 height 13
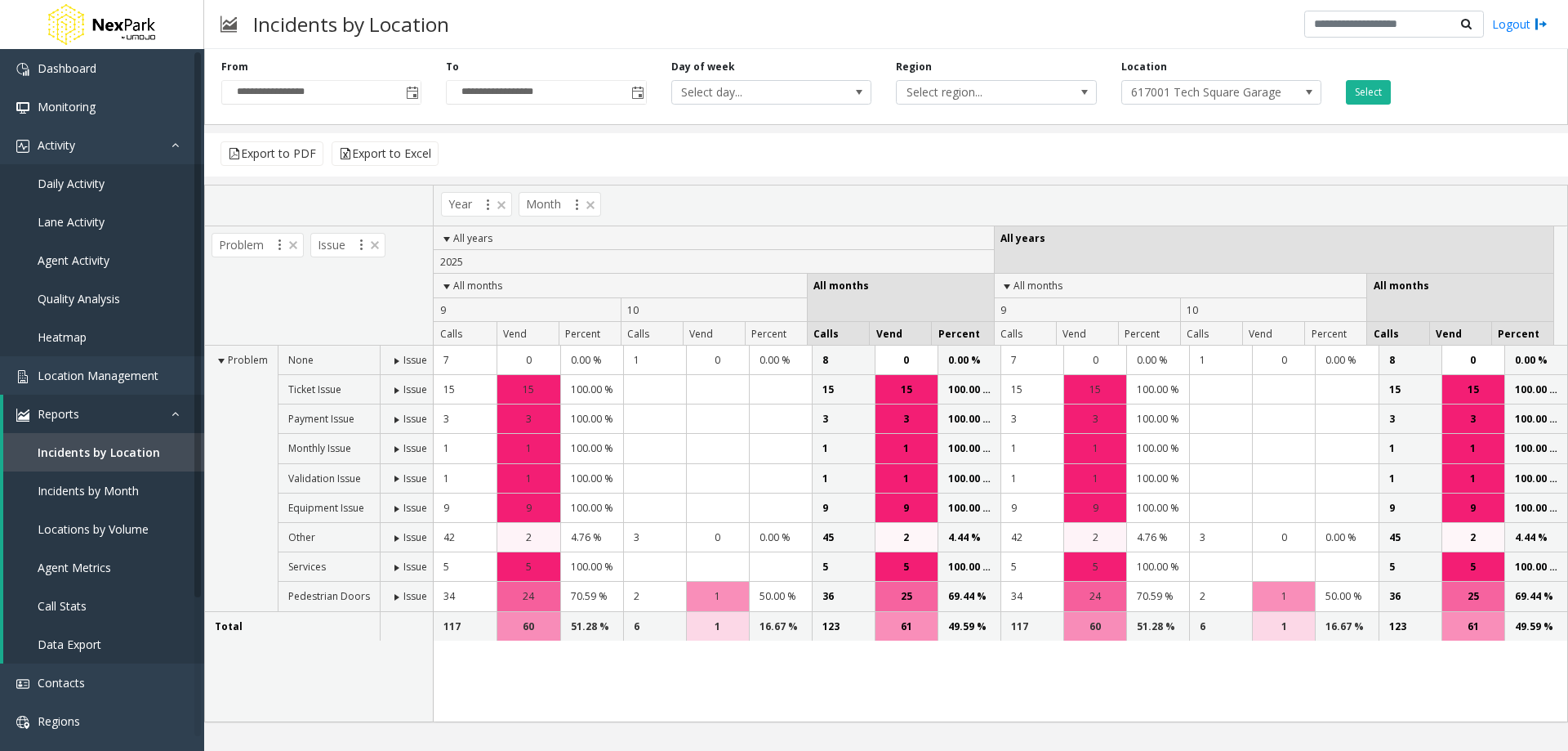
click at [448, 289] on span at bounding box center [446, 286] width 13 height 13
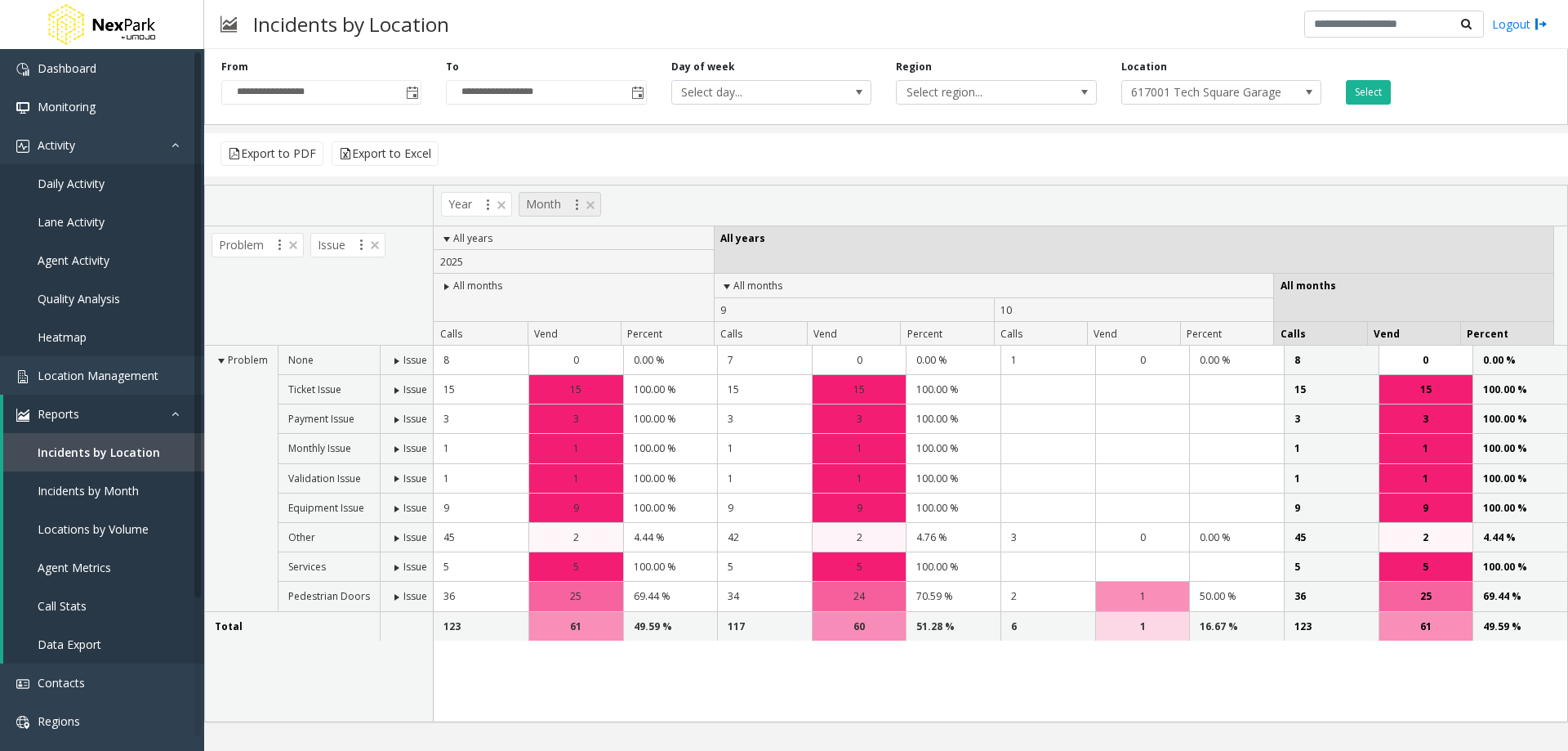
click at [573, 208] on span at bounding box center [577, 205] width 13 height 13
click at [700, 199] on div "Year Month" at bounding box center [1000, 206] width 1134 height 41
click at [390, 567] on span at bounding box center [396, 568] width 13 height 13
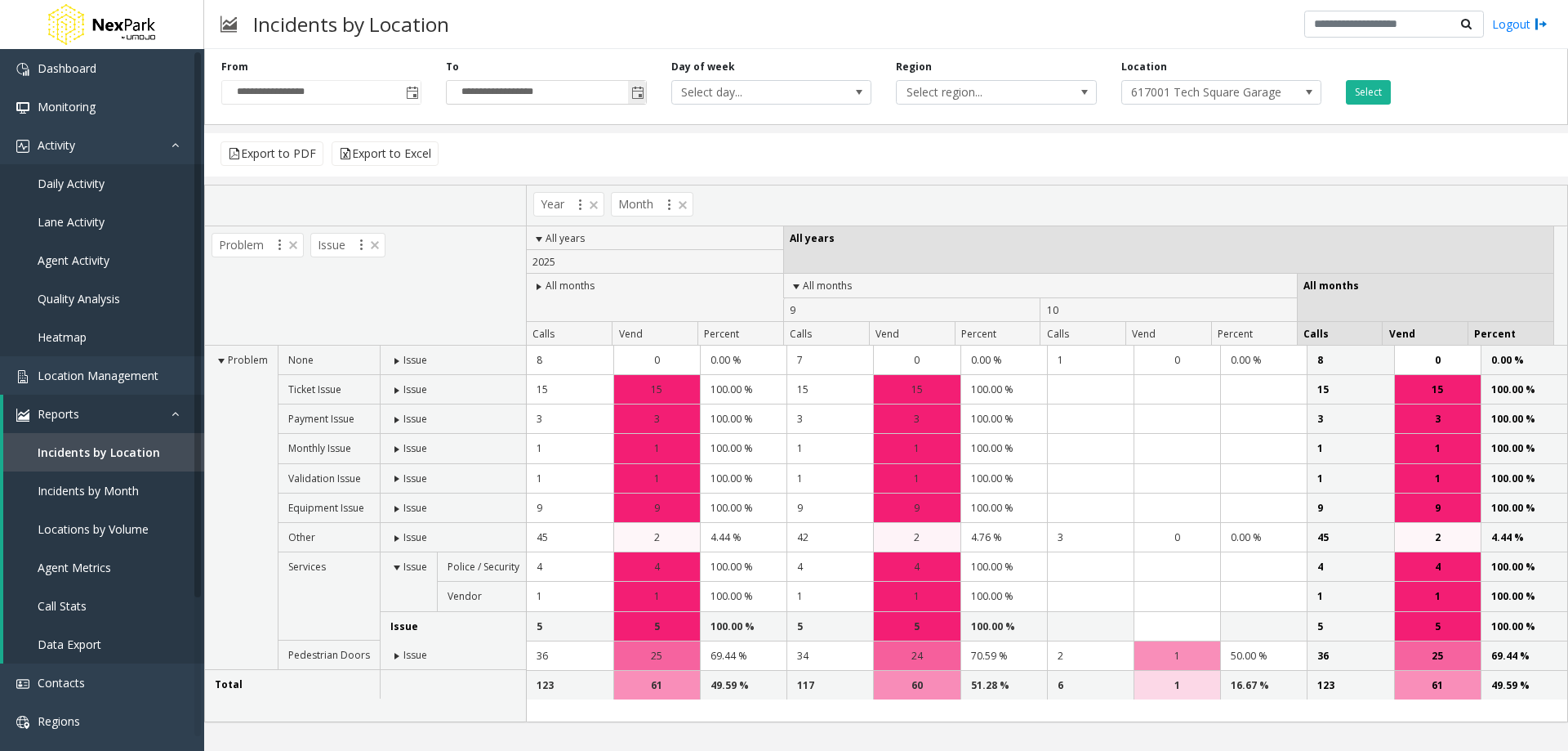
click at [632, 98] on span "Toggle popup" at bounding box center [637, 92] width 13 height 13
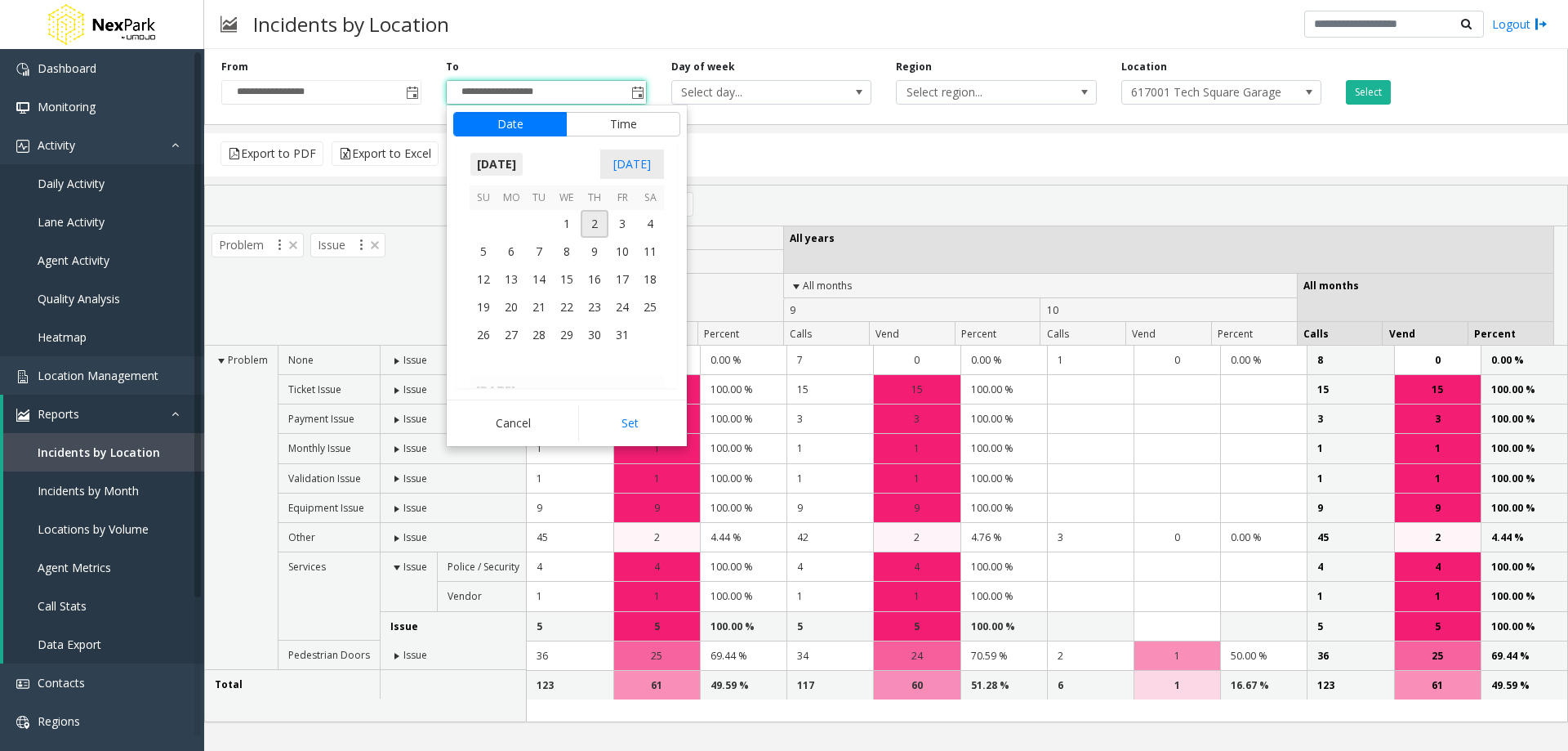
click at [517, 163] on span "[DATE]" at bounding box center [497, 164] width 54 height 25
click at [497, 273] on span "Sep" at bounding box center [489, 277] width 39 height 39
click at [544, 333] on span "30" at bounding box center [538, 334] width 28 height 28
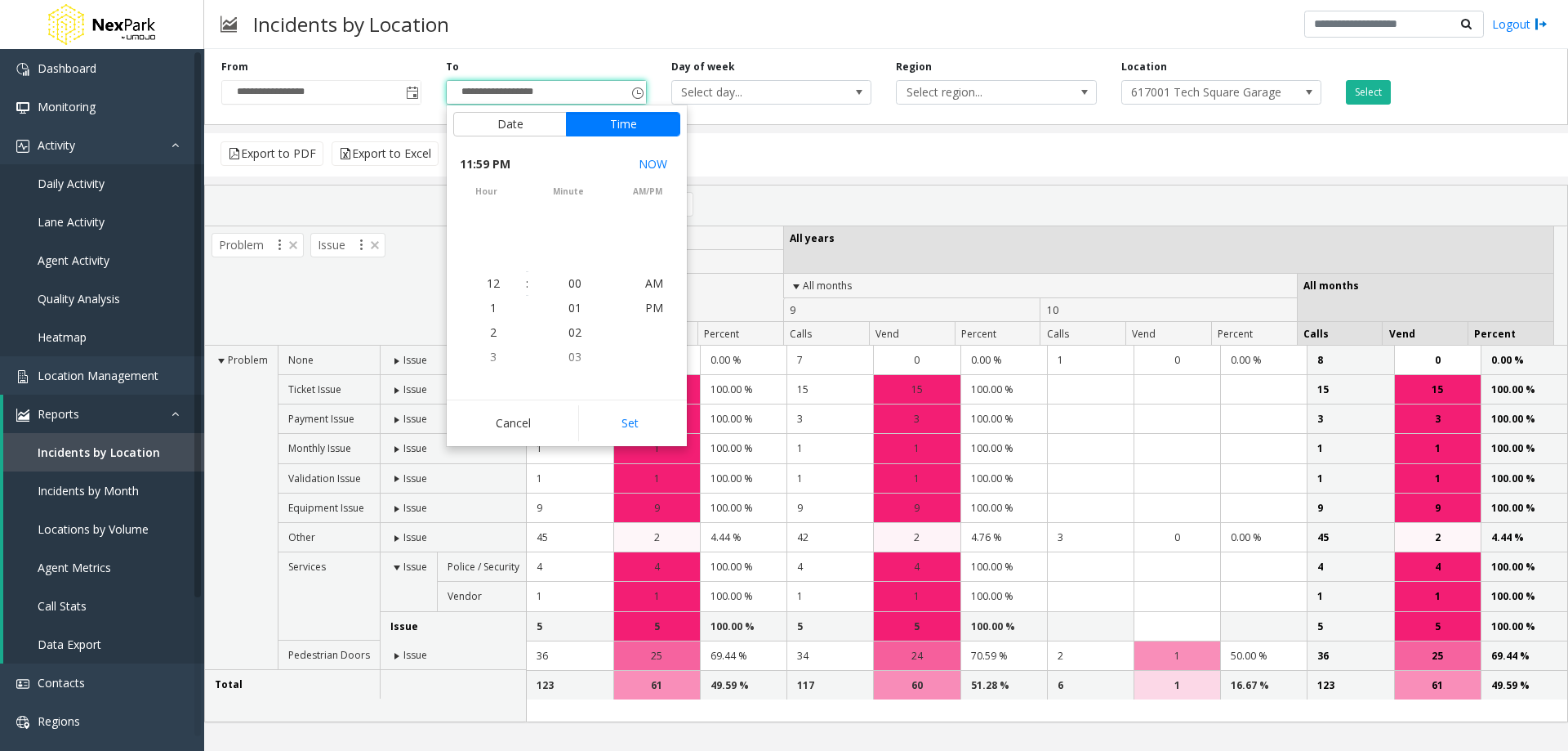
scroll to position [25, 0]
click at [648, 289] on span "PM" at bounding box center [654, 283] width 18 height 15
click at [635, 419] on button "Set" at bounding box center [629, 423] width 103 height 36
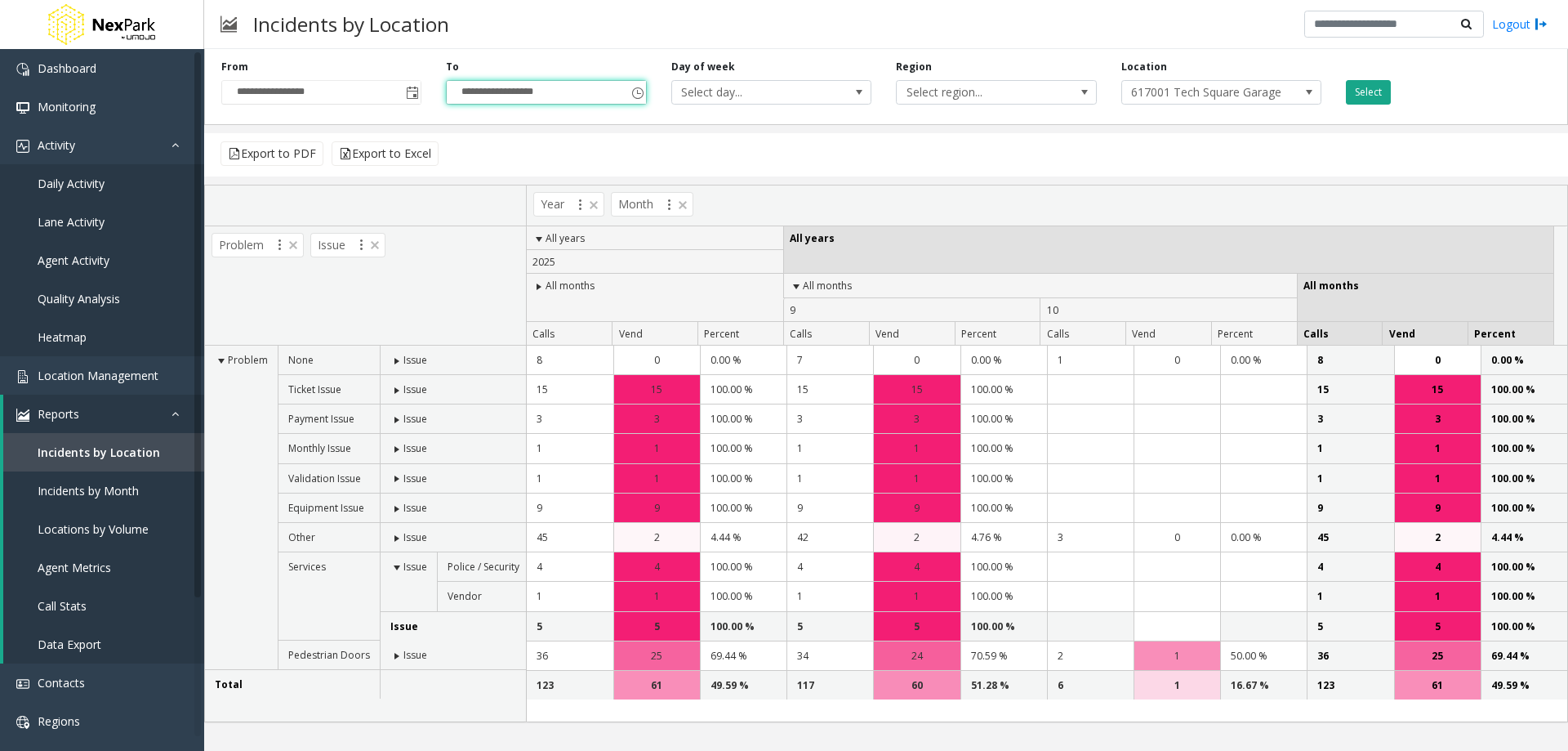
click at [1362, 91] on button "Select" at bounding box center [1368, 92] width 45 height 25
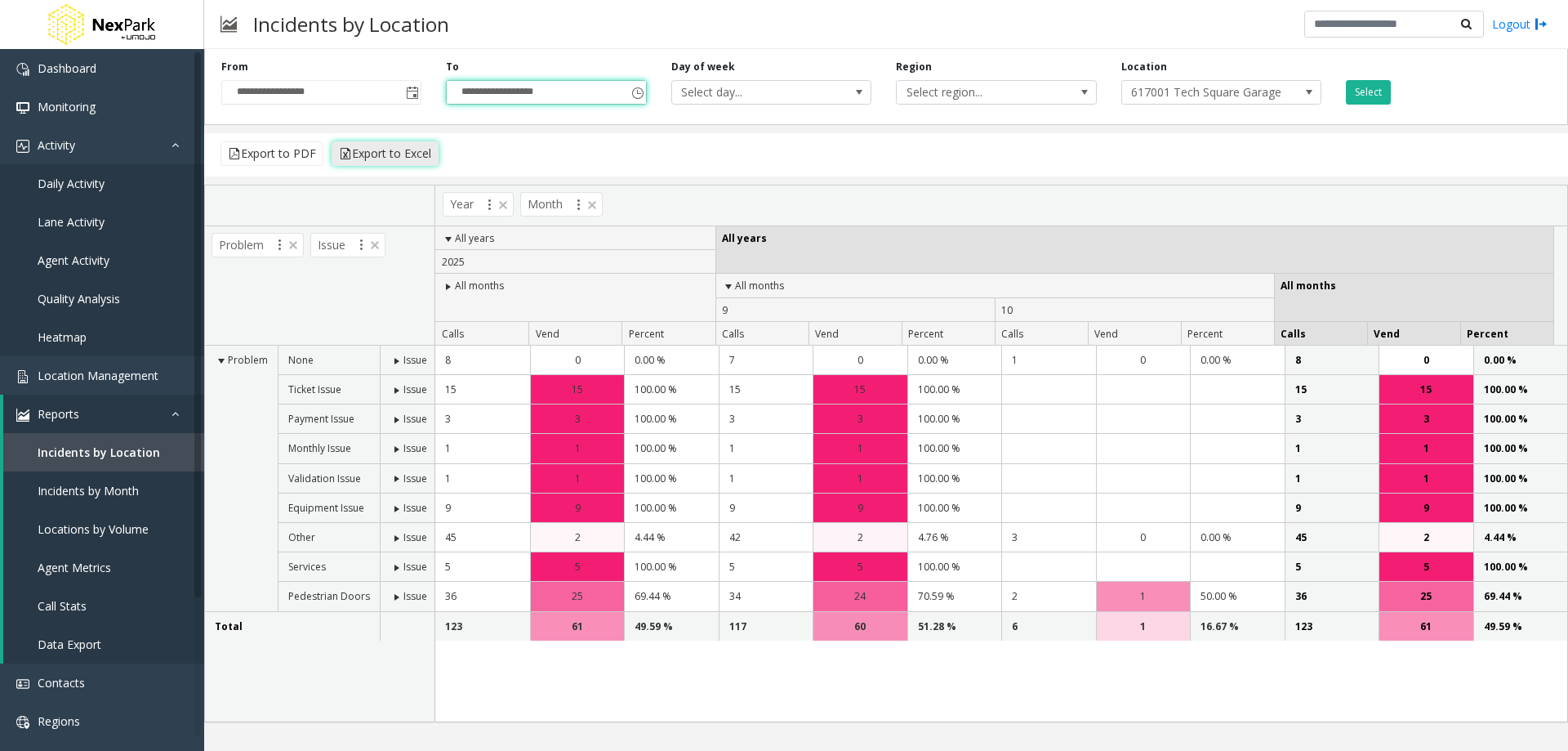
click at [400, 157] on button "Export to Excel" at bounding box center [385, 154] width 107 height 25
click at [394, 363] on span at bounding box center [396, 361] width 13 height 13
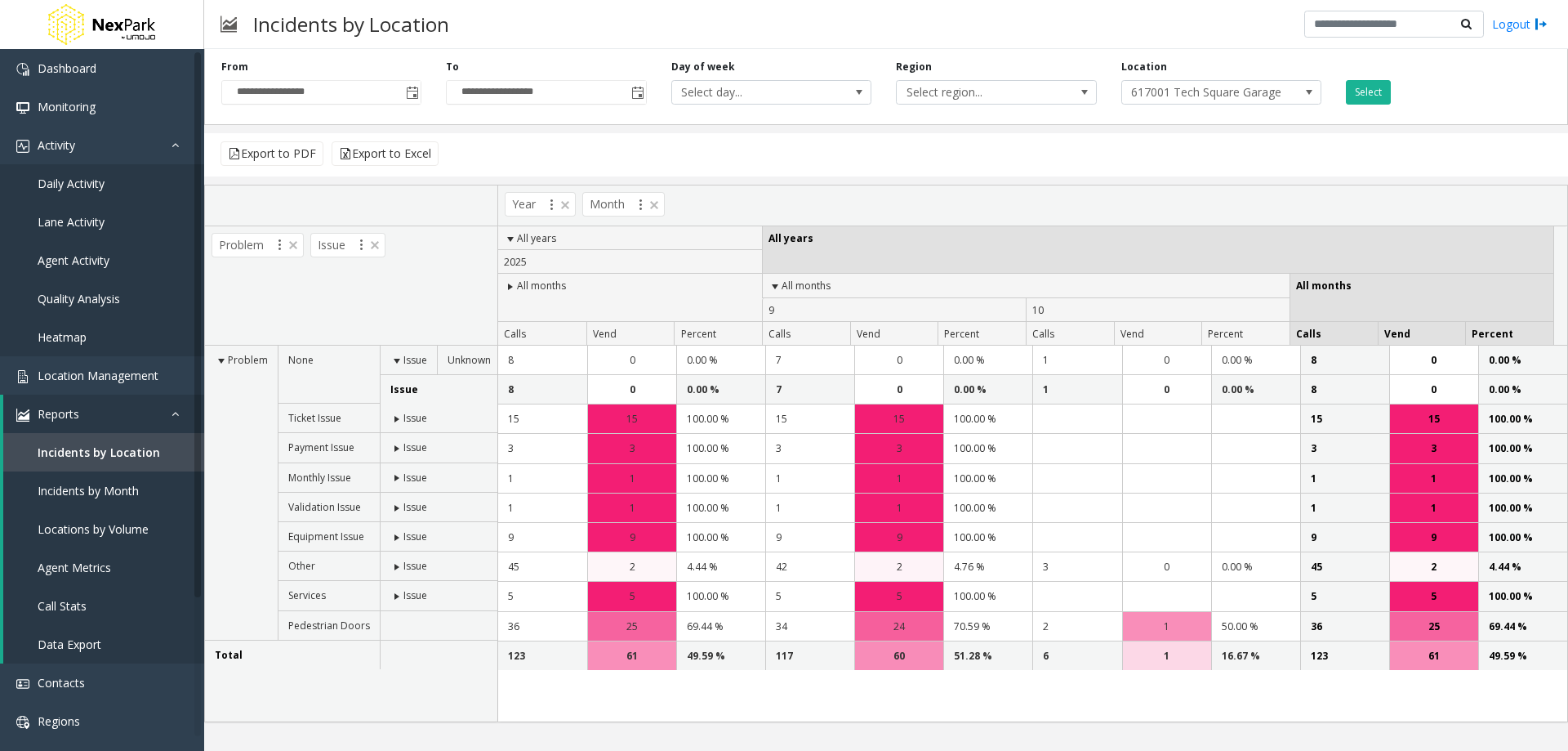
click at [391, 418] on span at bounding box center [396, 418] width 13 height 13
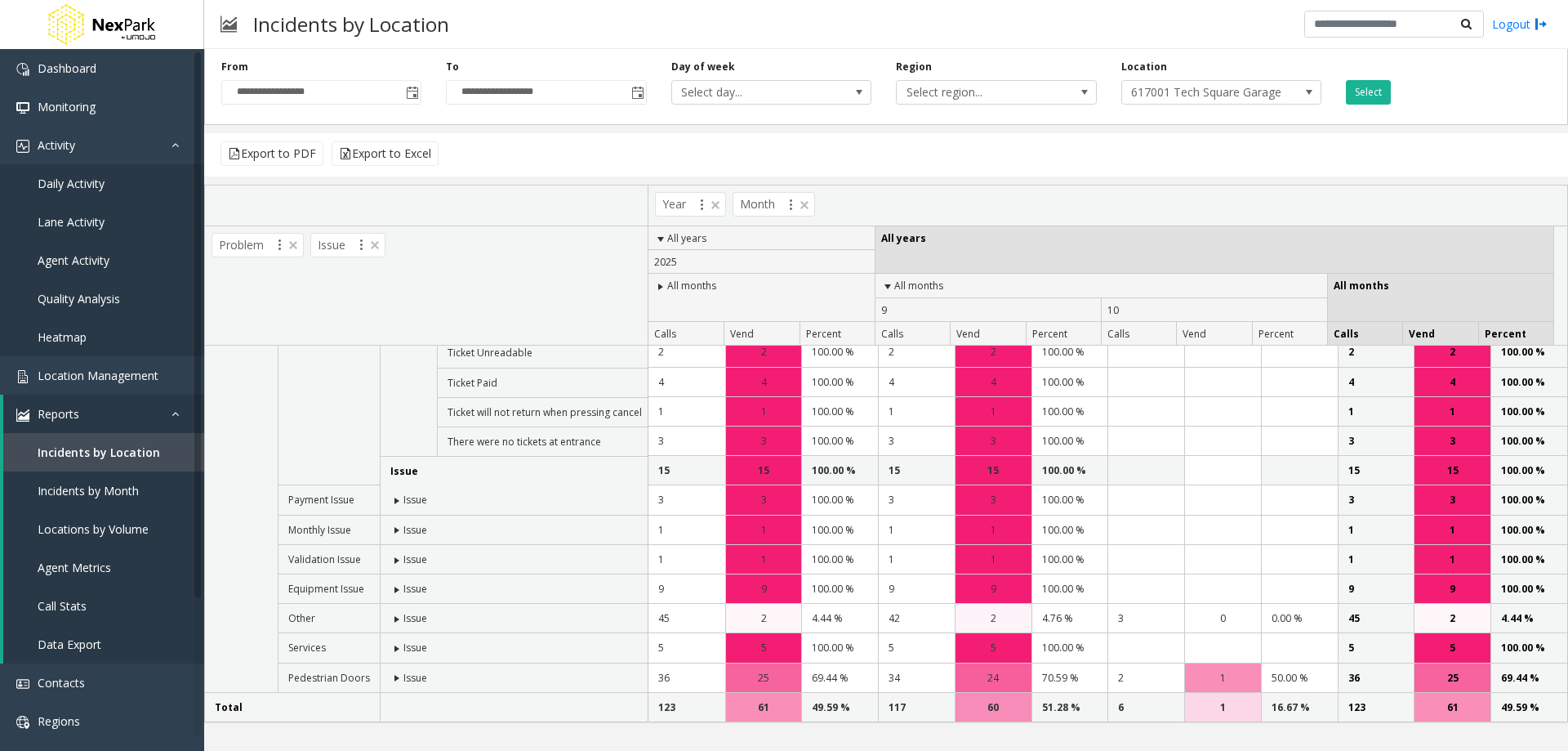
scroll to position [0, 0]
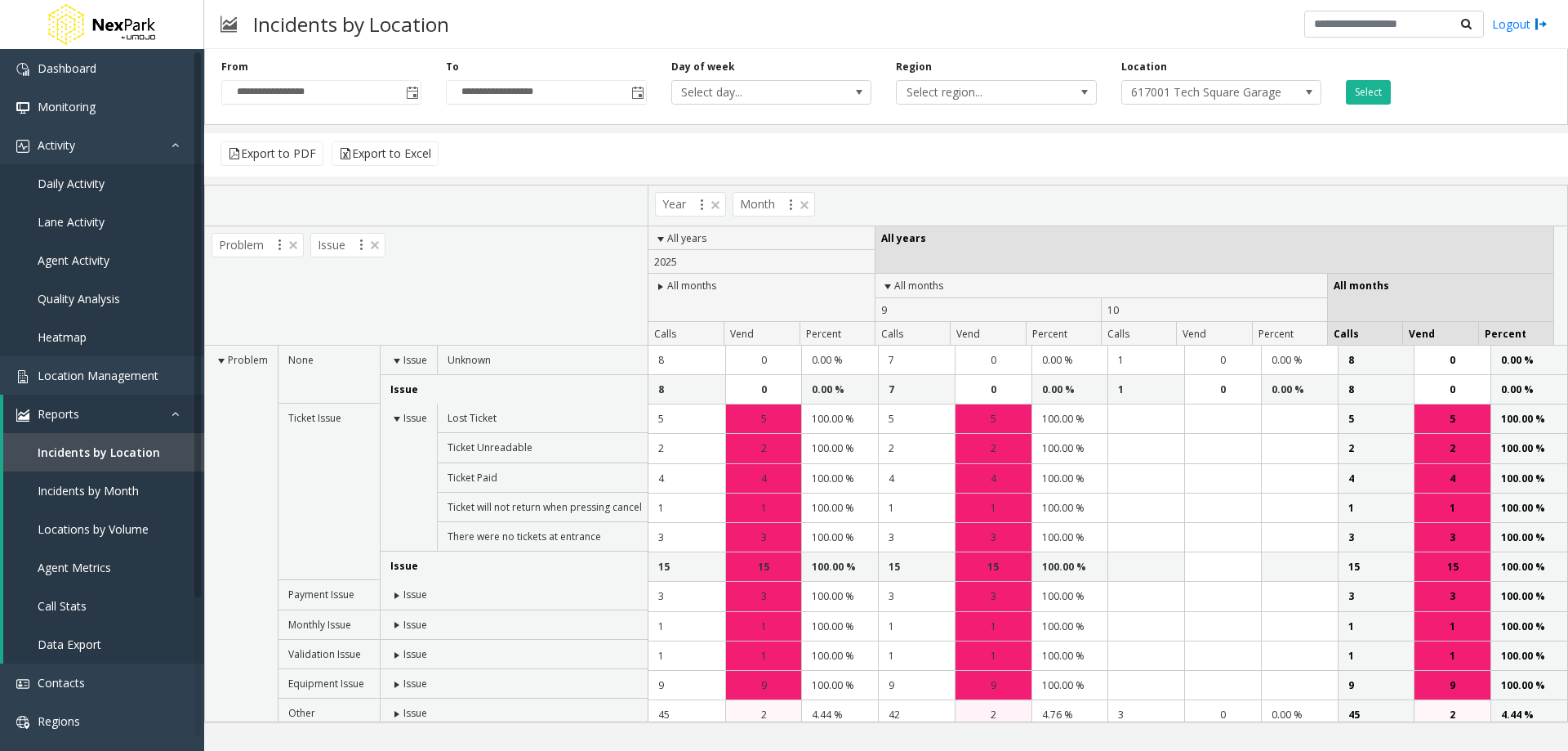
click at [394, 592] on span at bounding box center [396, 595] width 13 height 13
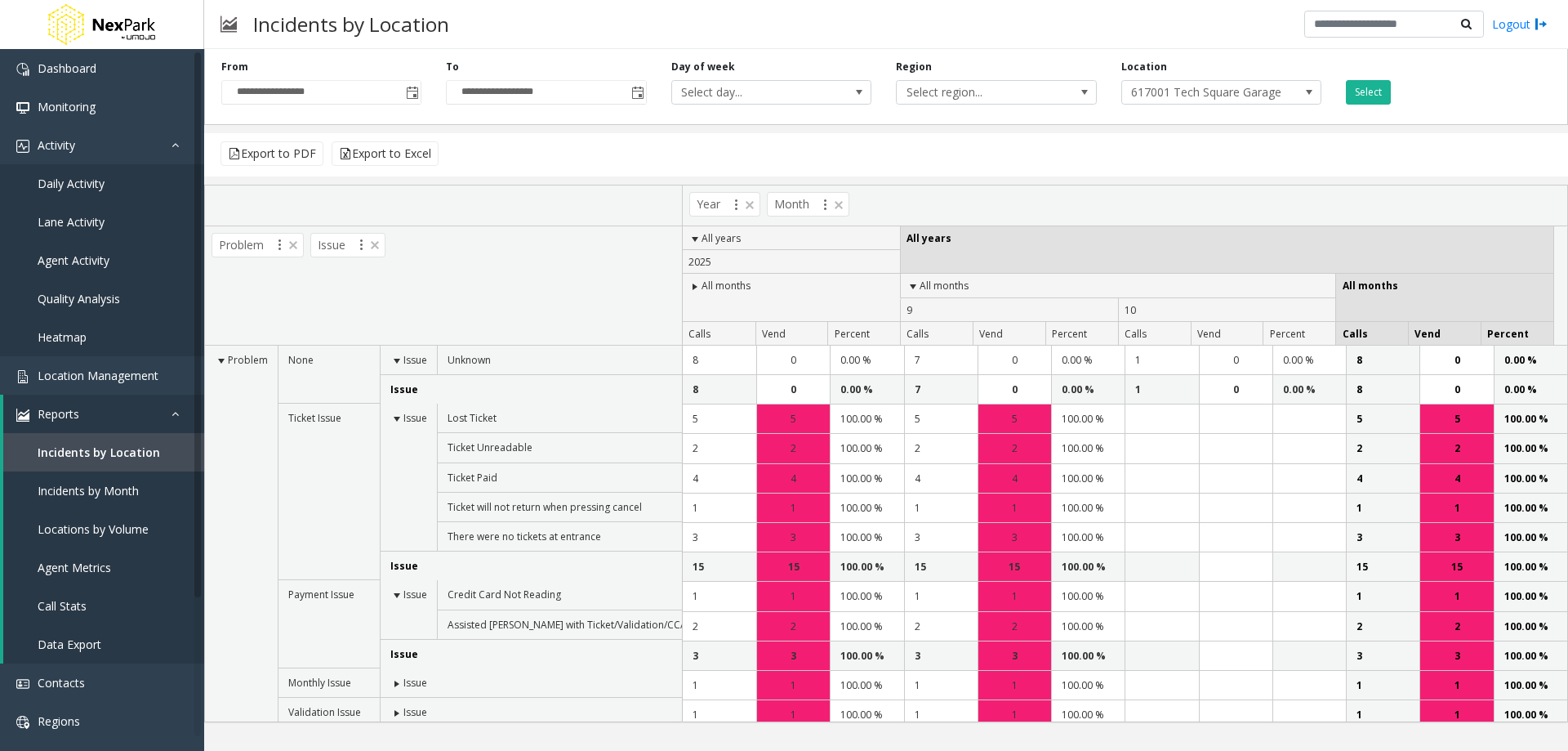
click at [393, 677] on span at bounding box center [396, 683] width 13 height 13
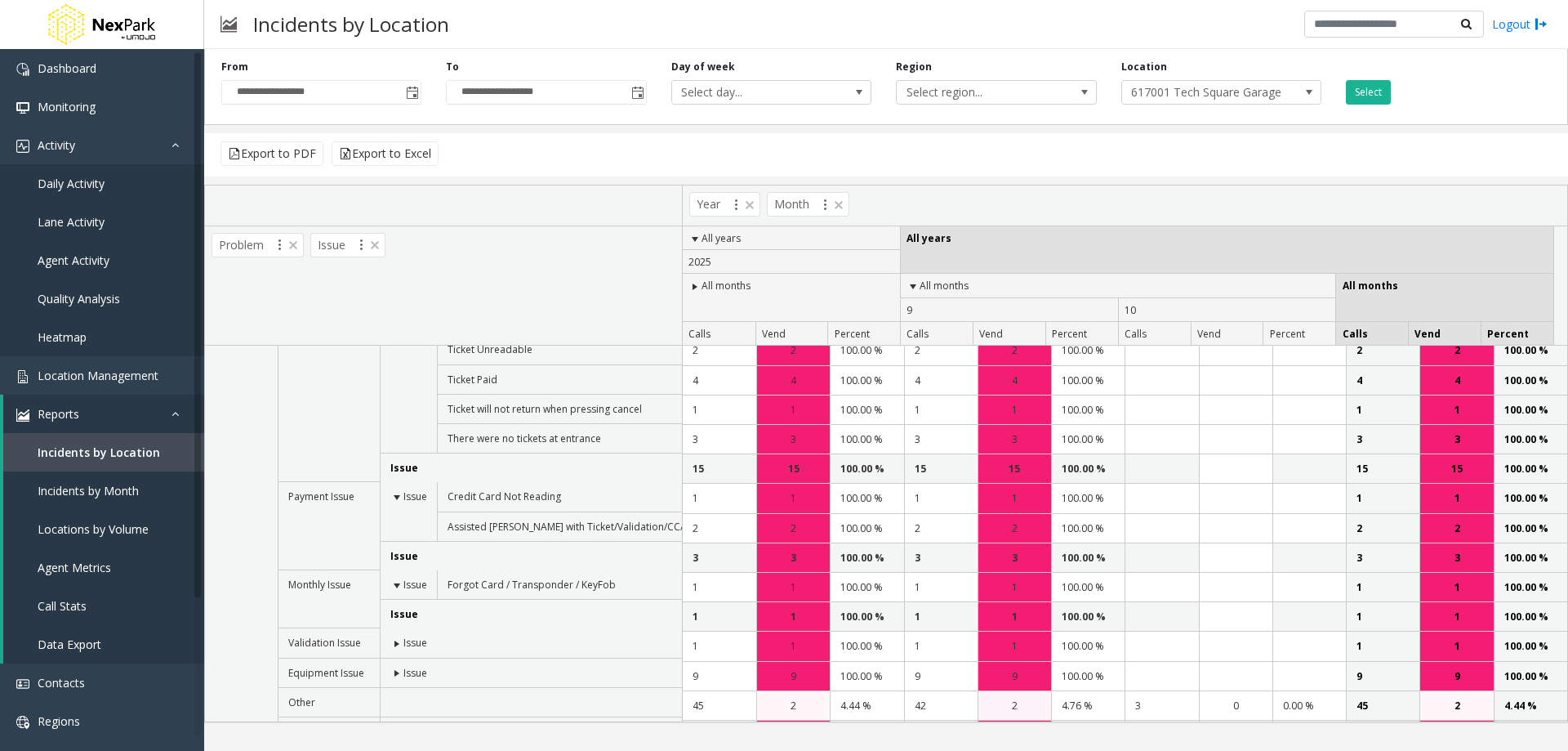
scroll to position [186, 0]
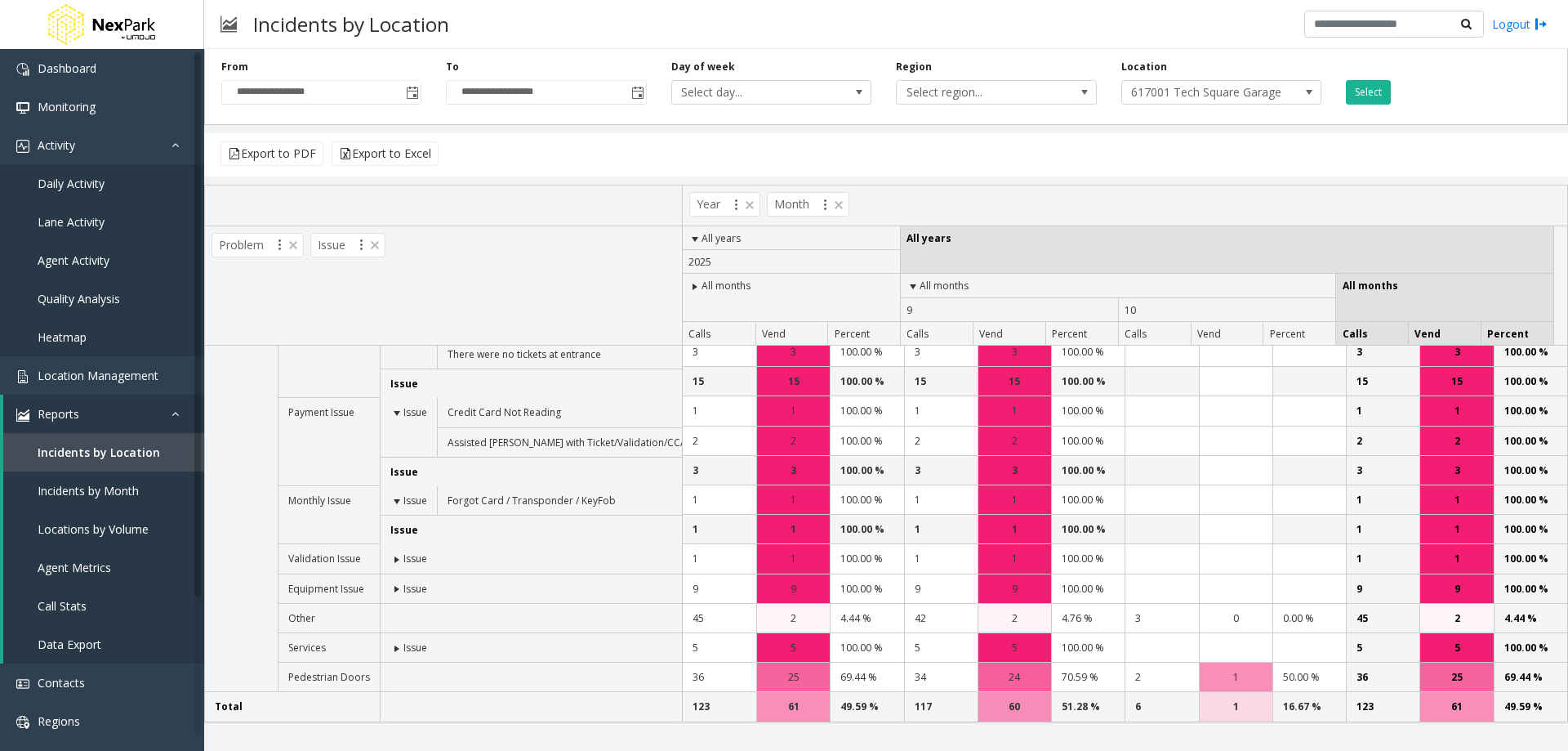
click at [393, 563] on span at bounding box center [396, 559] width 13 height 13
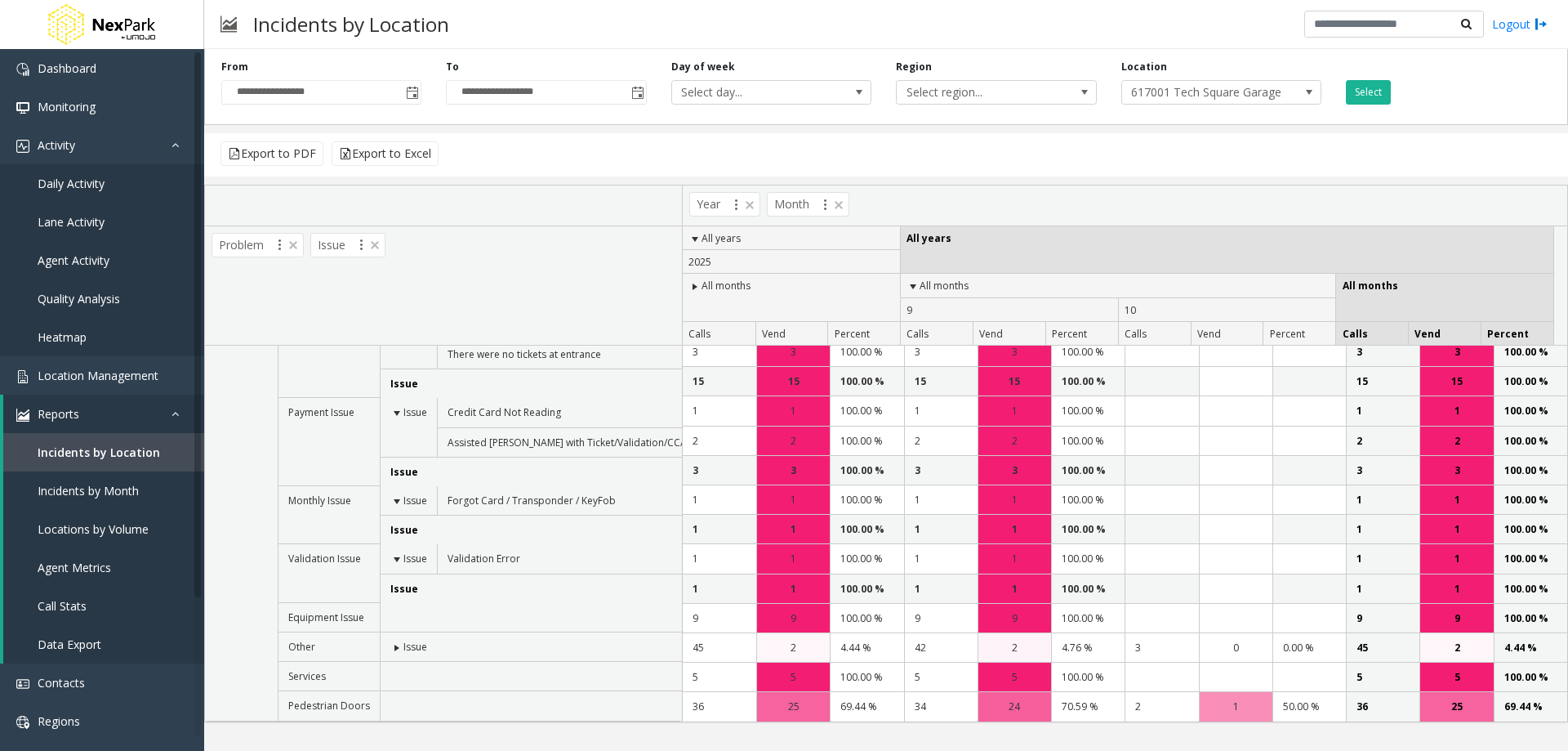
click at [393, 647] on span at bounding box center [396, 647] width 13 height 13
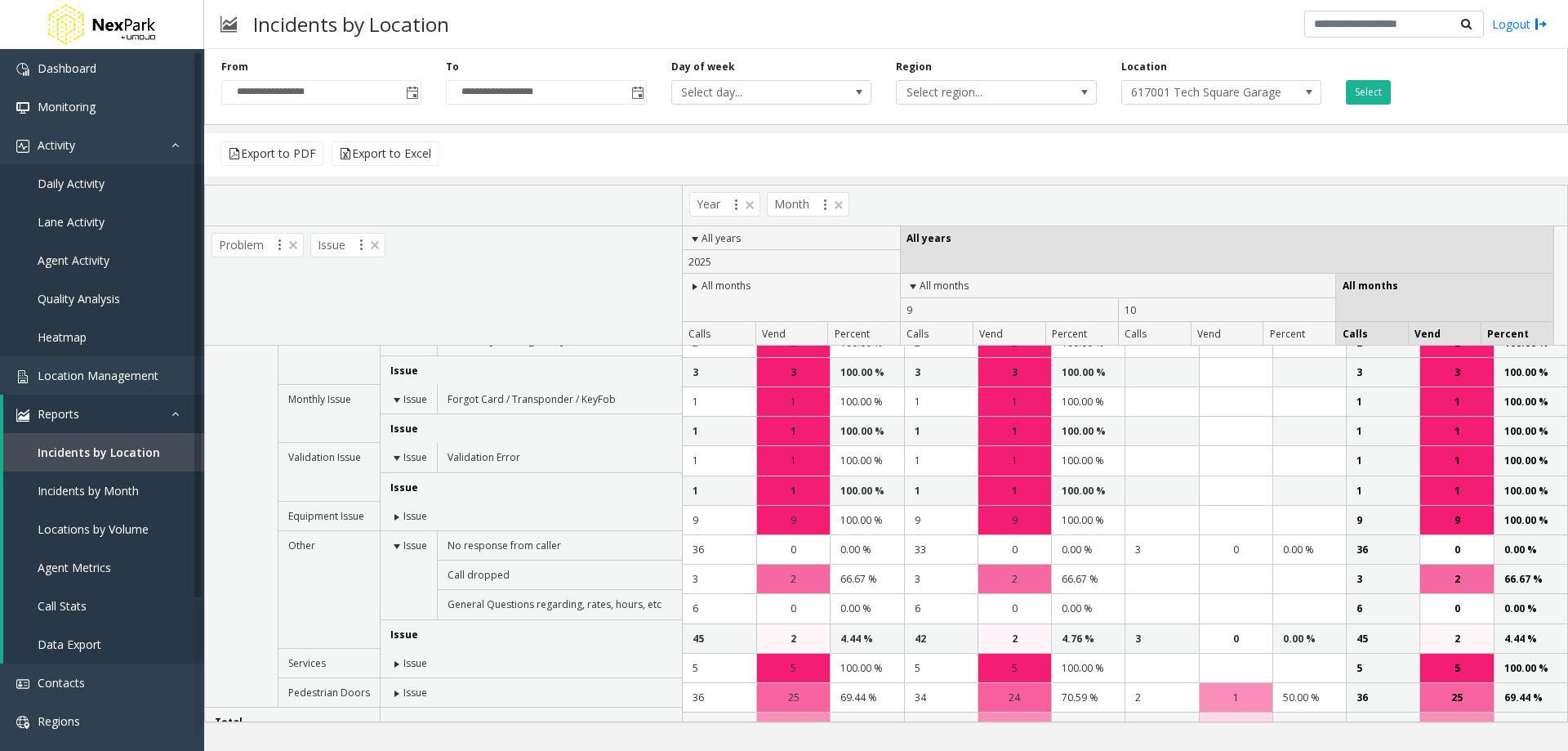
scroll to position [304, 0]
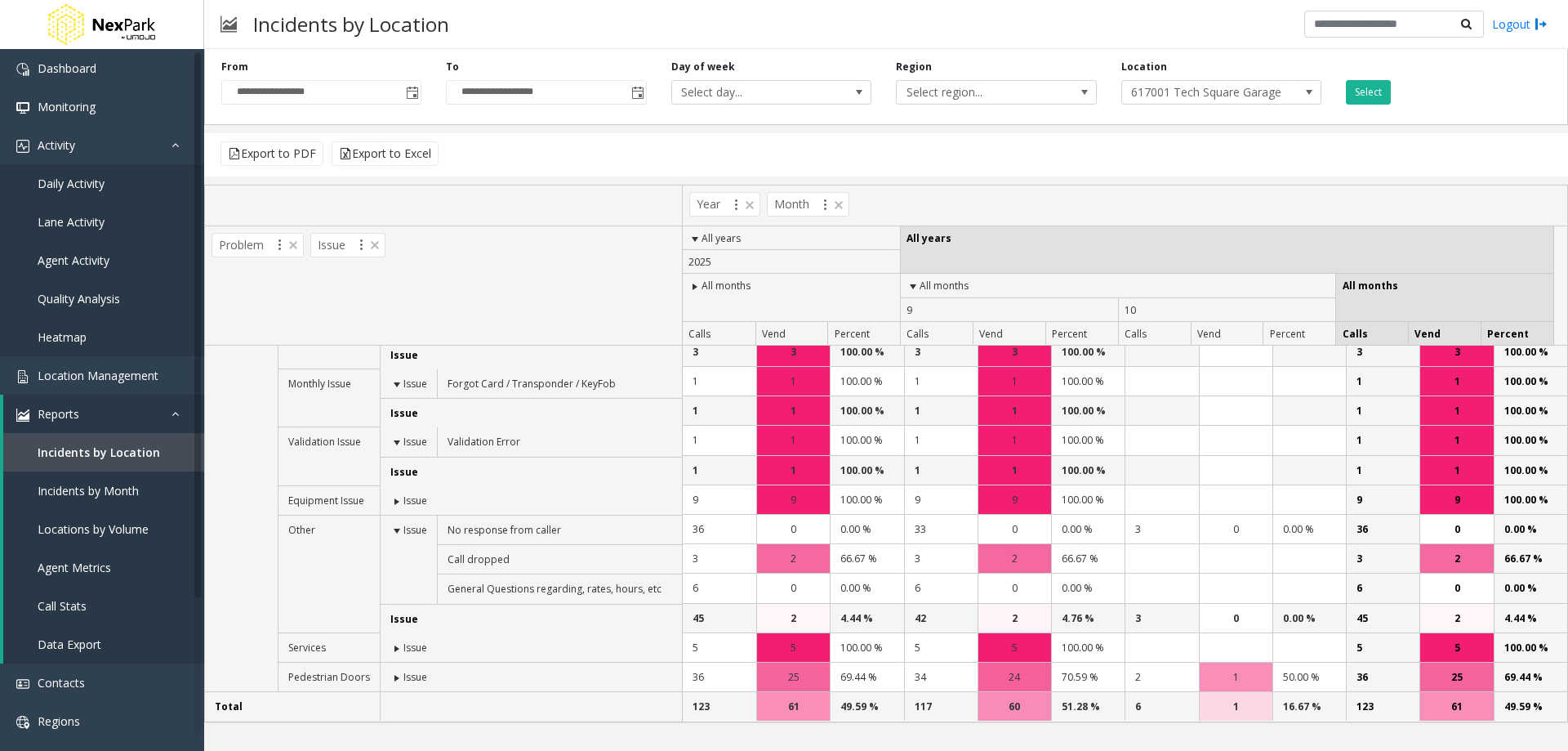
click at [393, 498] on span at bounding box center [396, 502] width 13 height 13
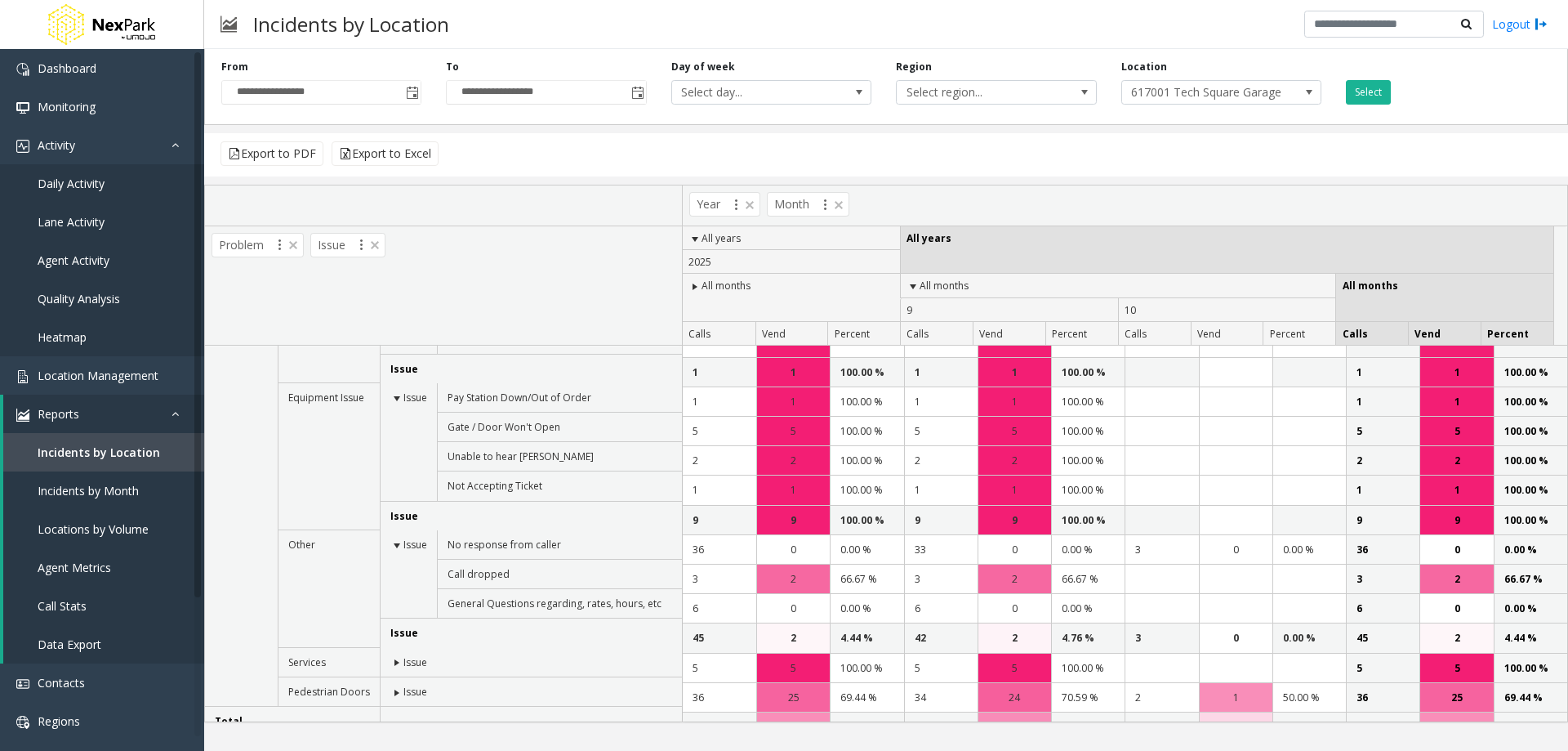
scroll to position [422, 0]
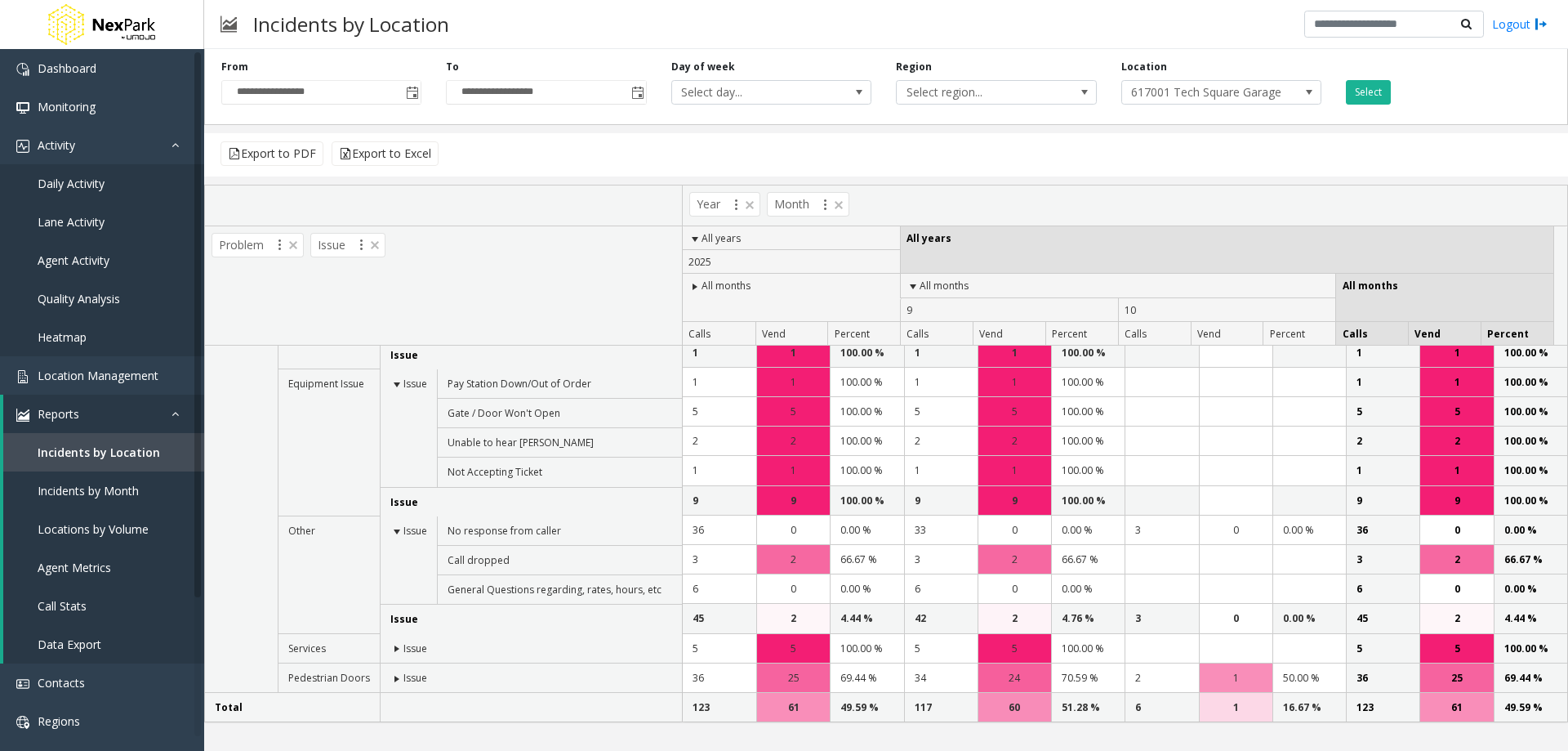
click at [390, 647] on span at bounding box center [396, 648] width 13 height 13
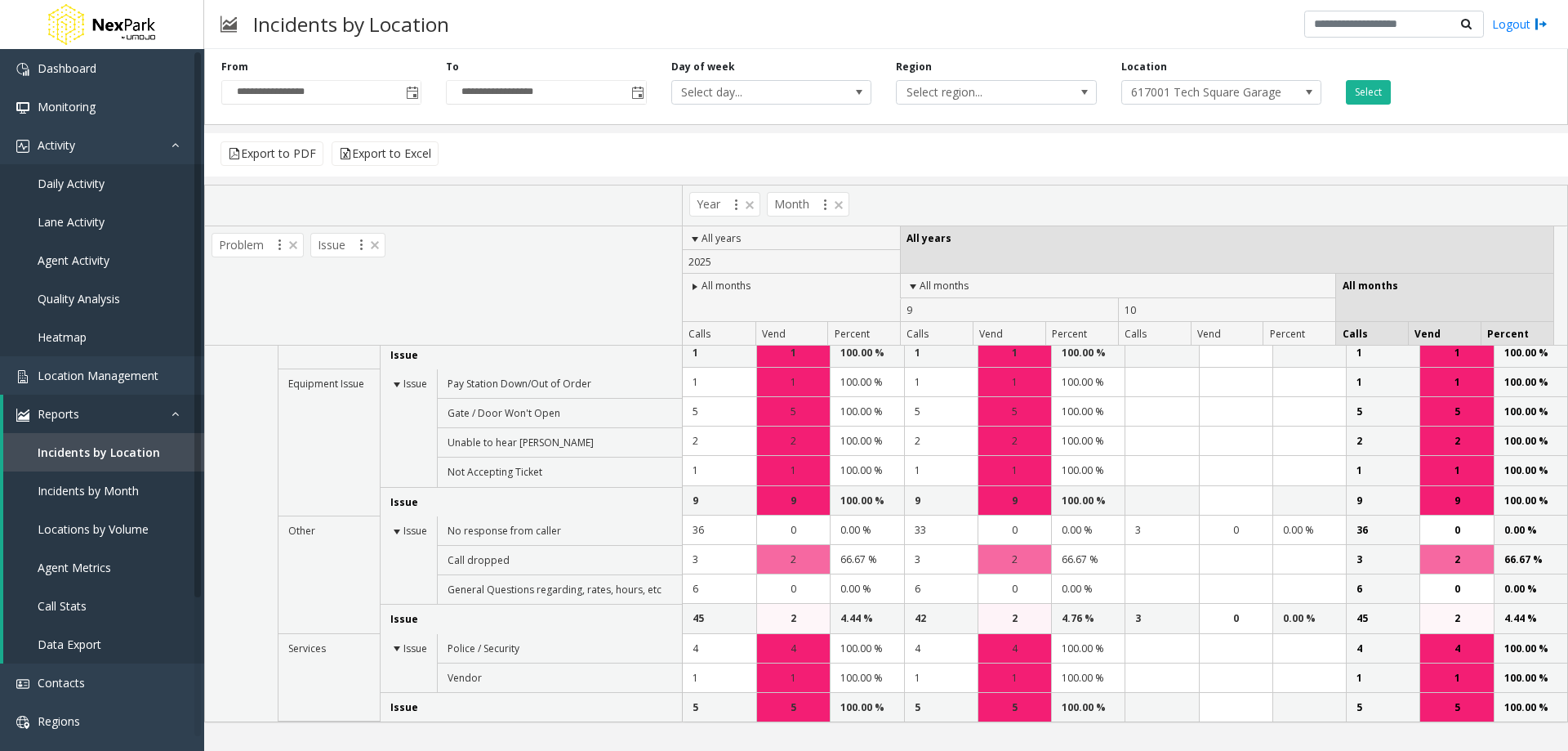
scroll to position [481, 0]
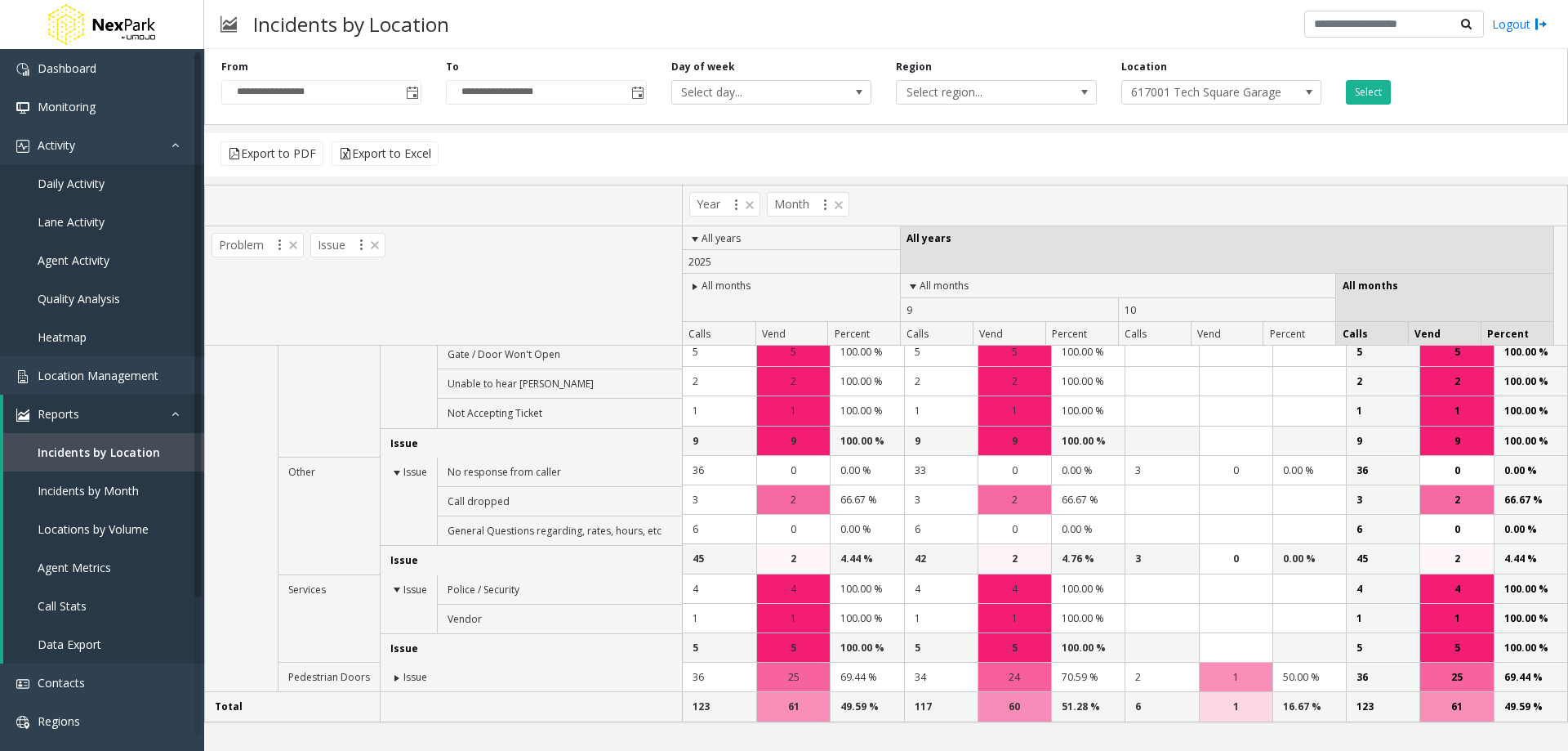
click at [393, 677] on span at bounding box center [396, 678] width 13 height 13
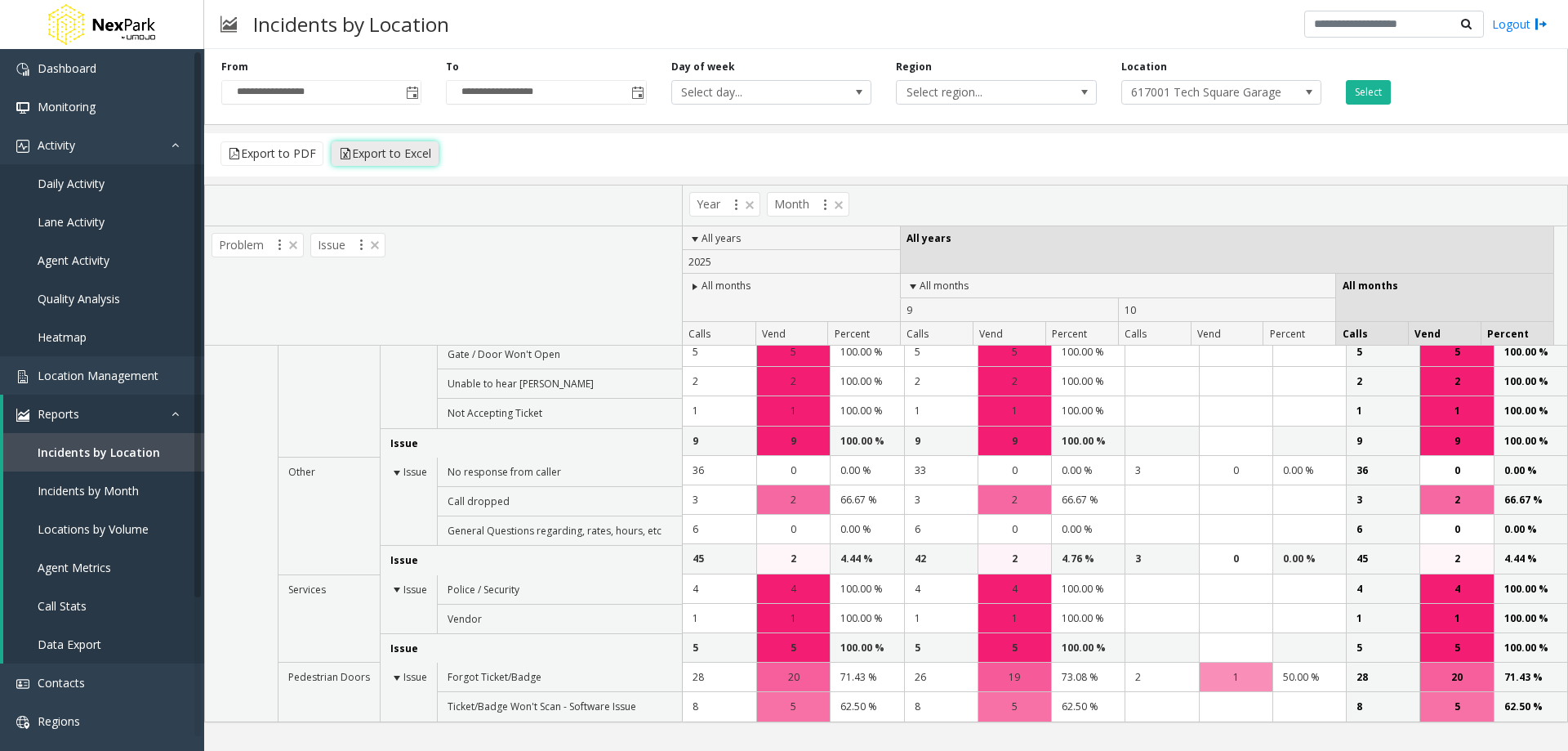
click at [397, 159] on button "Export to Excel" at bounding box center [385, 154] width 107 height 25
